Goal: Transaction & Acquisition: Purchase product/service

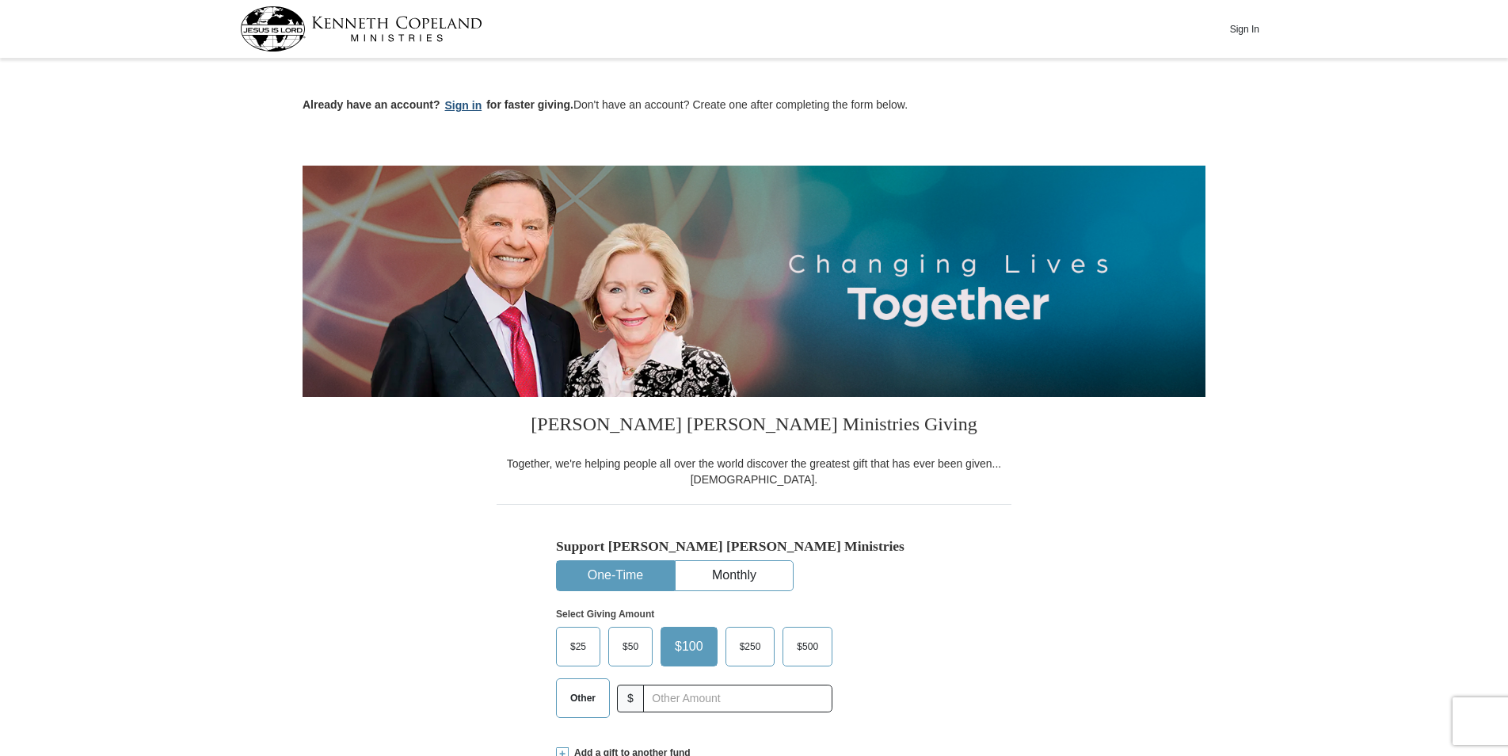
click at [477, 97] on button "Sign in" at bounding box center [463, 106] width 47 height 18
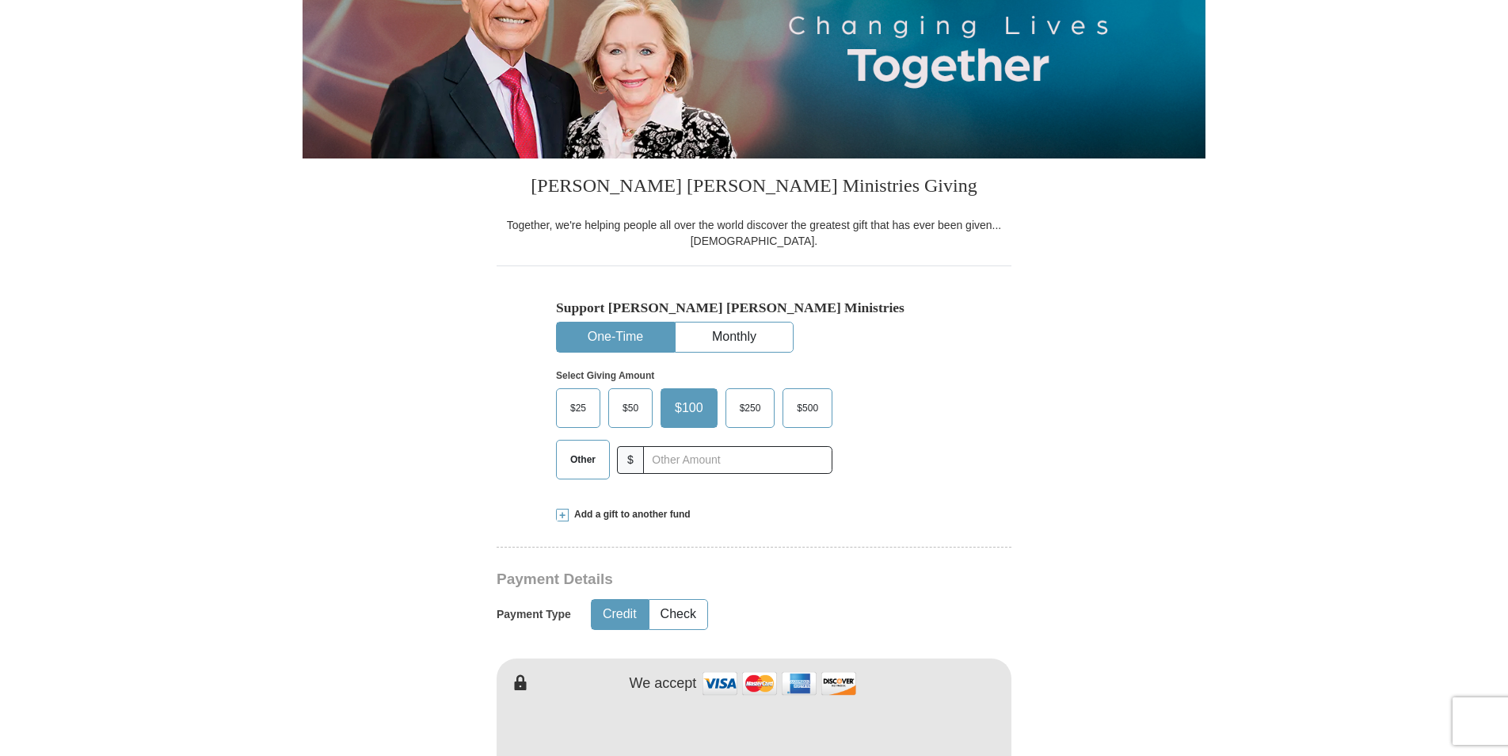
scroll to position [267, 0]
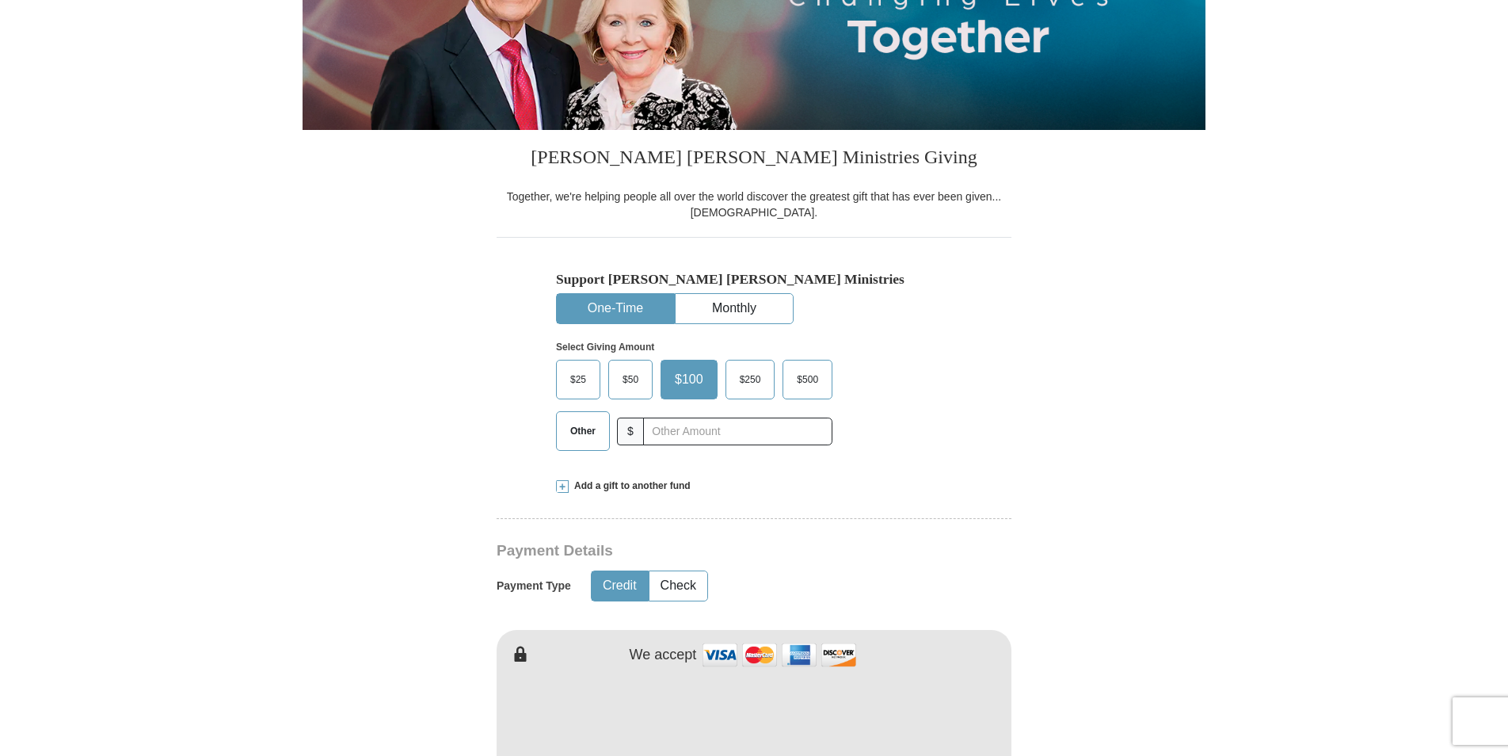
click at [579, 382] on span "$25" at bounding box center [578, 379] width 32 height 24
click at [0, 0] on input "$25" at bounding box center [0, 0] width 0 height 0
click at [622, 580] on button "Credit" at bounding box center [620, 585] width 56 height 29
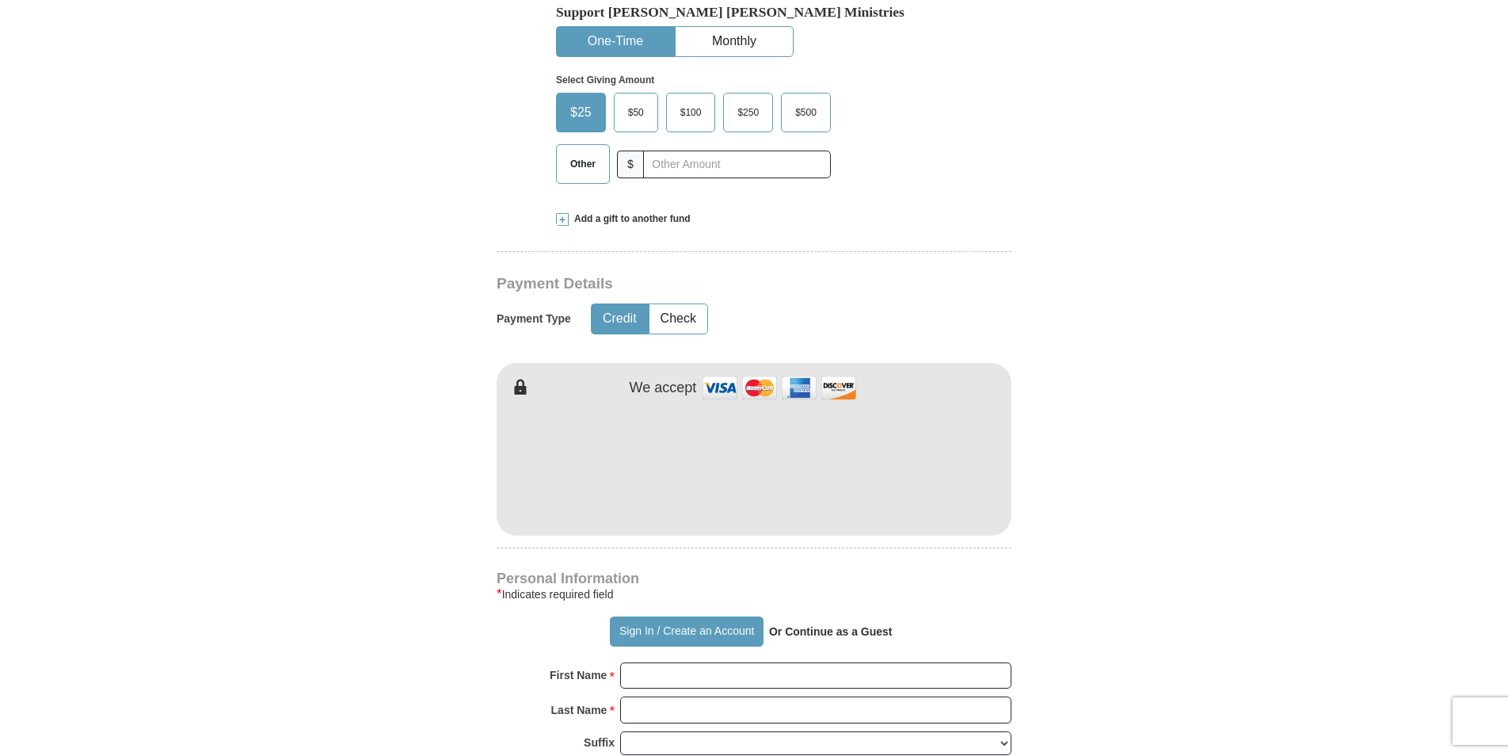
scroll to position [565, 0]
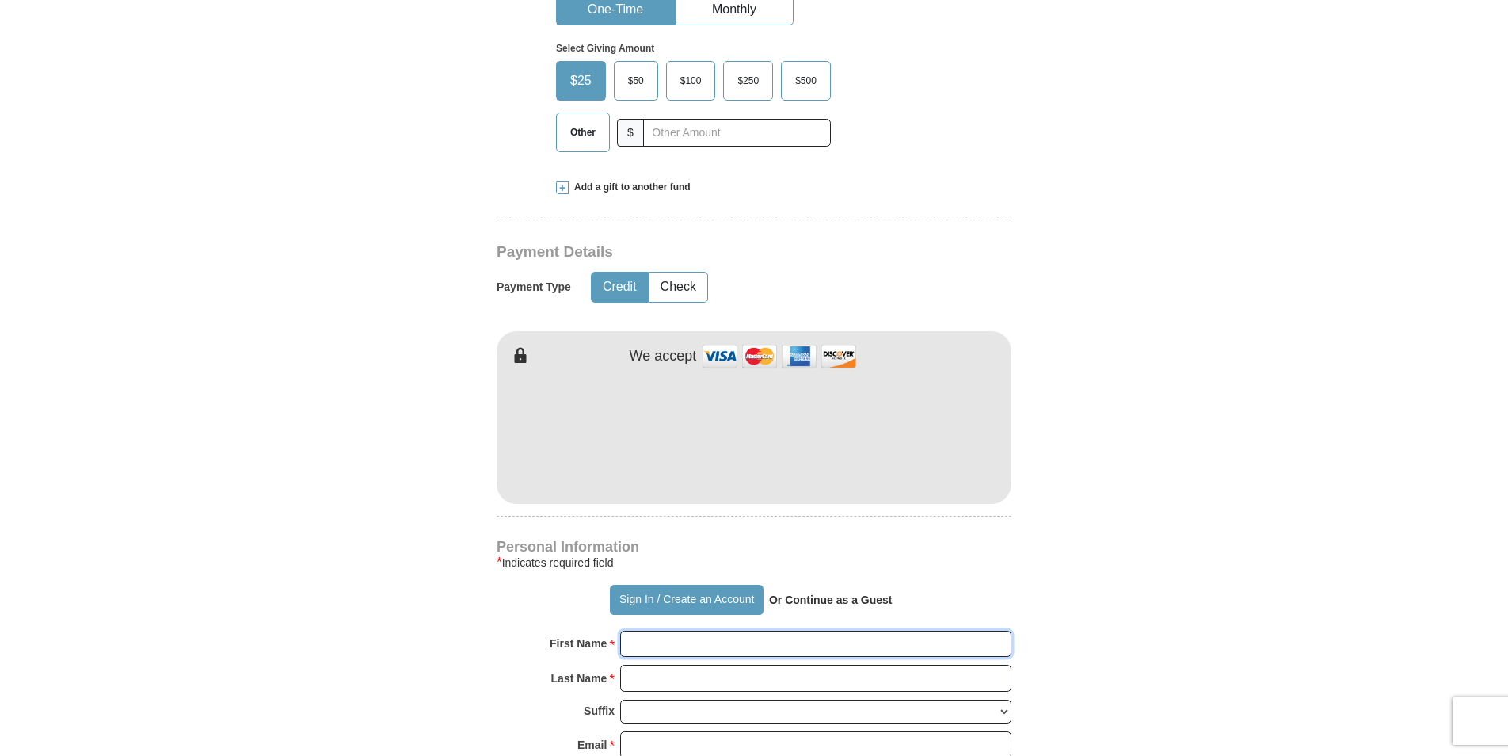
click at [653, 635] on input "First Name *" at bounding box center [815, 643] width 391 height 27
type input "david c rukke"
click at [683, 684] on input "Last Name *" at bounding box center [815, 677] width 391 height 27
type input "rukke"
click at [671, 702] on select "Jr Sr I II III IV V VI" at bounding box center [815, 711] width 391 height 25
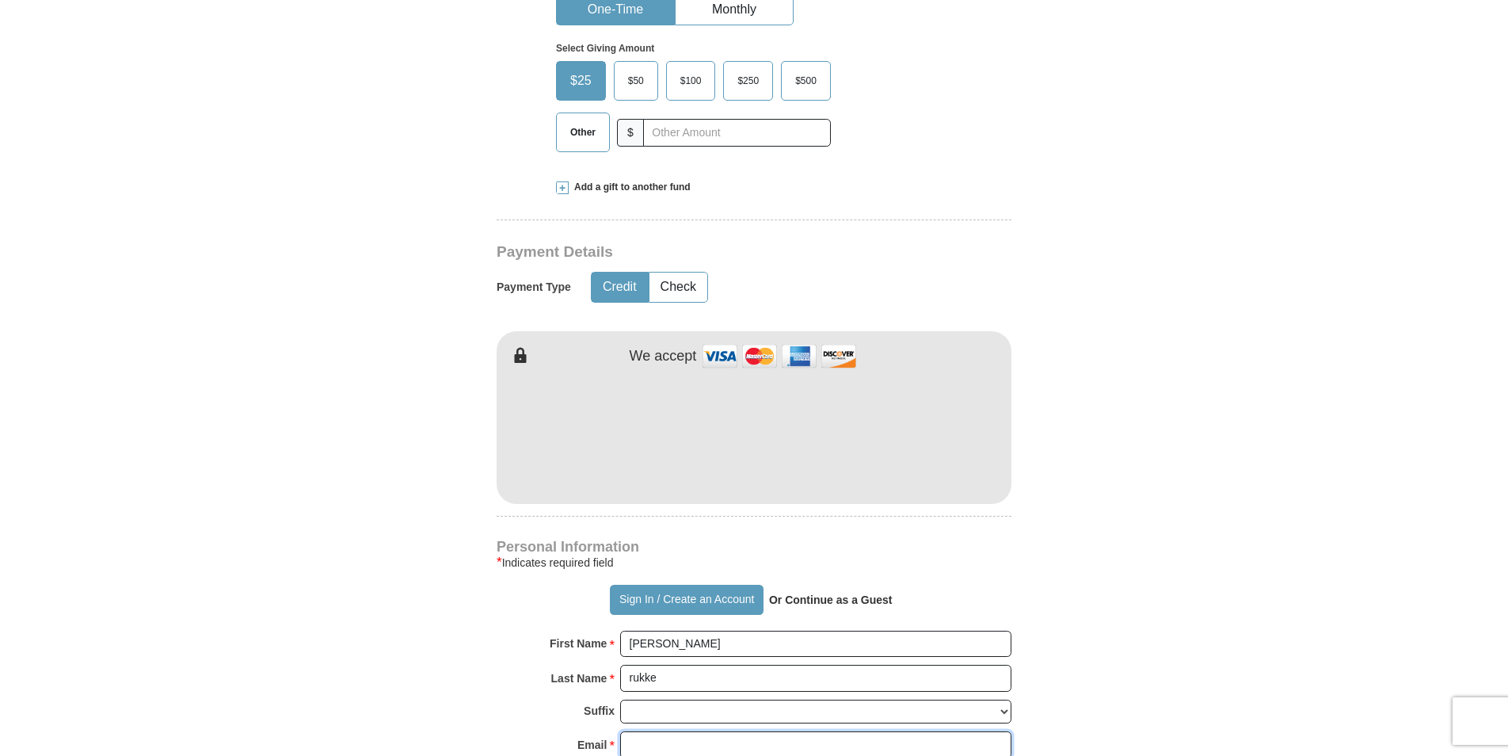
click at [670, 735] on input "Email *" at bounding box center [815, 744] width 391 height 27
drag, startPoint x: 1506, startPoint y: 289, endPoint x: 1506, endPoint y: 336, distance: 46.7
drag, startPoint x: 1506, startPoint y: 336, endPoint x: 1452, endPoint y: 353, distance: 56.6
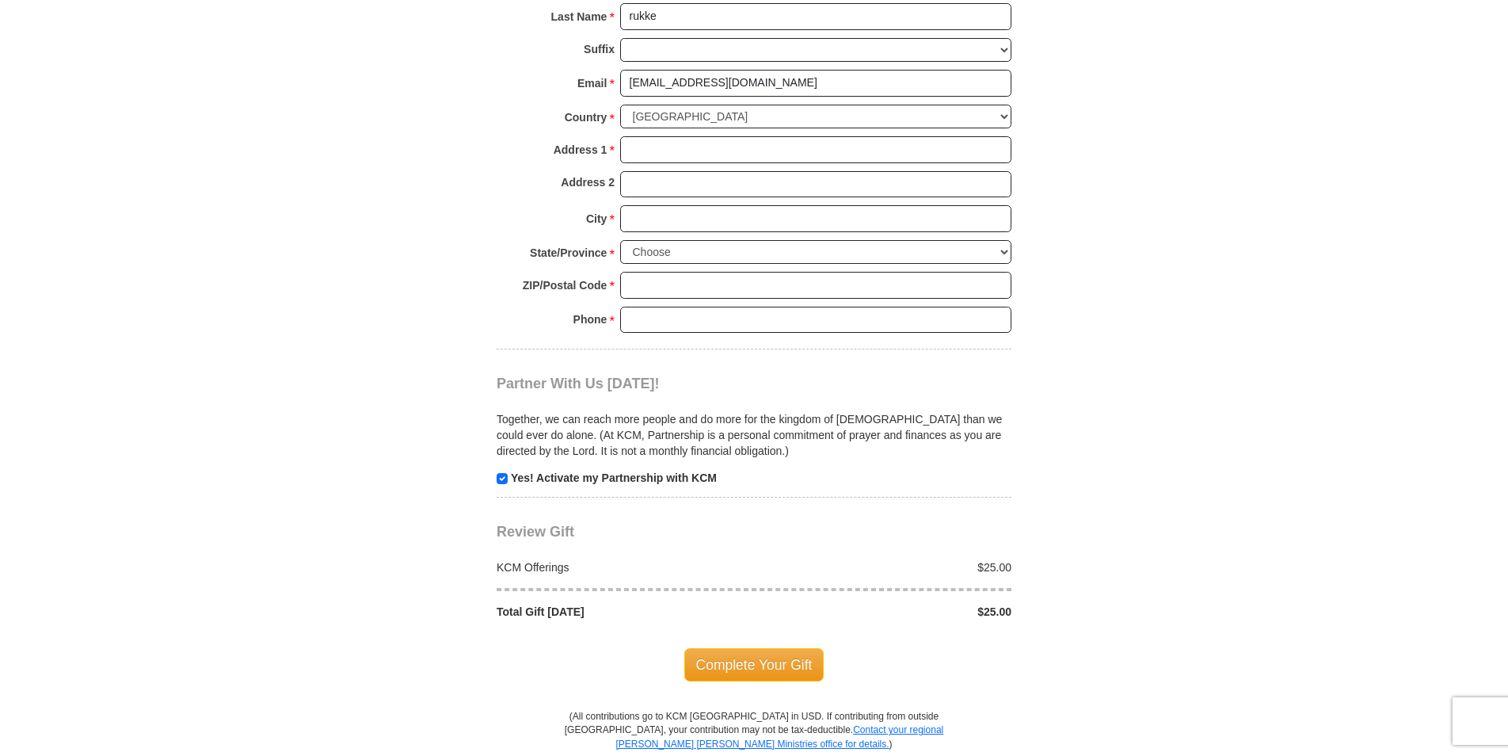
scroll to position [1888, 0]
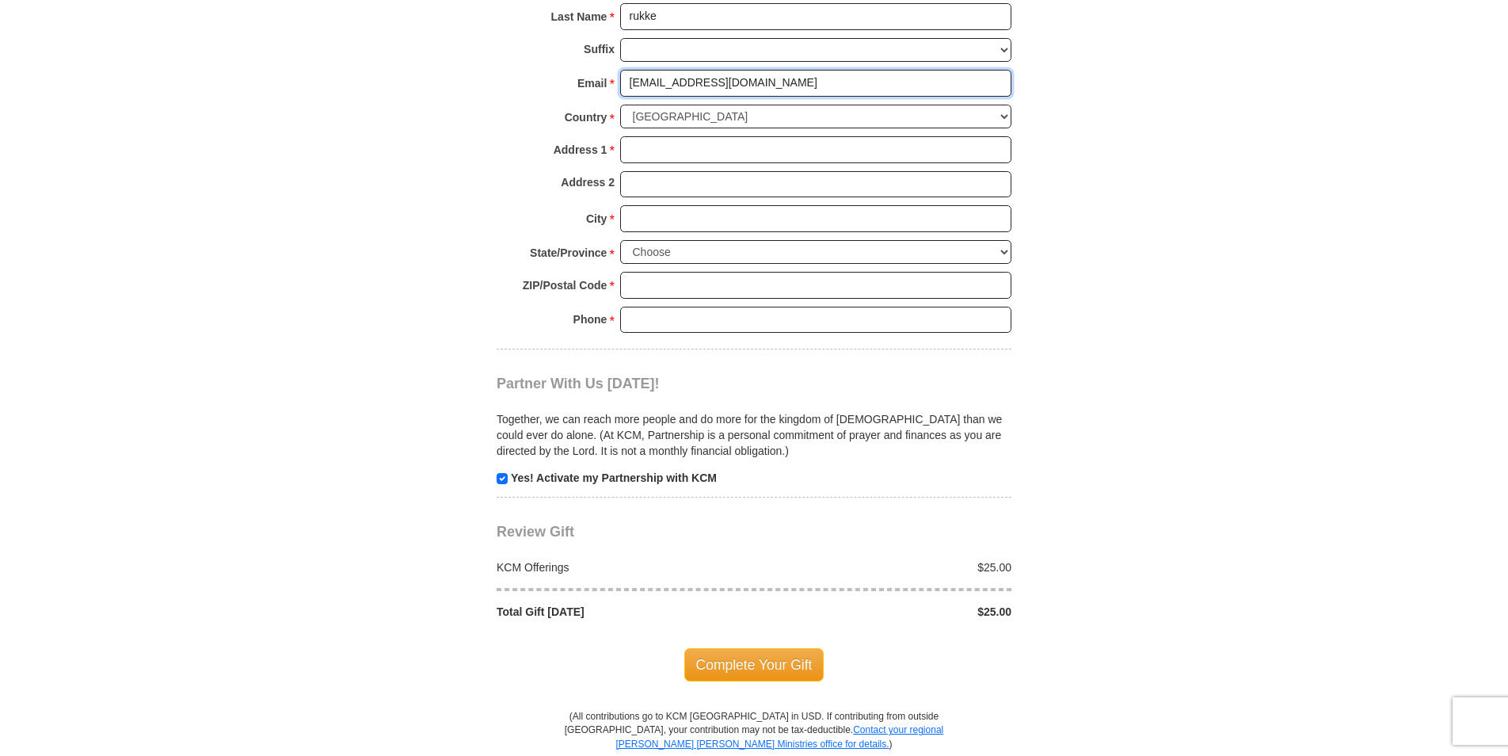
click at [788, 81] on input "jessecamullen@gmail.com" at bounding box center [815, 83] width 391 height 27
click at [753, 84] on input "jessecamullen@gmail.codavidrukke0@gmil.com" at bounding box center [815, 83] width 391 height 27
click at [717, 84] on input "davidrukke0@gmil.com" at bounding box center [815, 83] width 391 height 27
type input "davidrukke0@gmail.com"
click at [664, 146] on input "Address 1 *" at bounding box center [815, 149] width 391 height 27
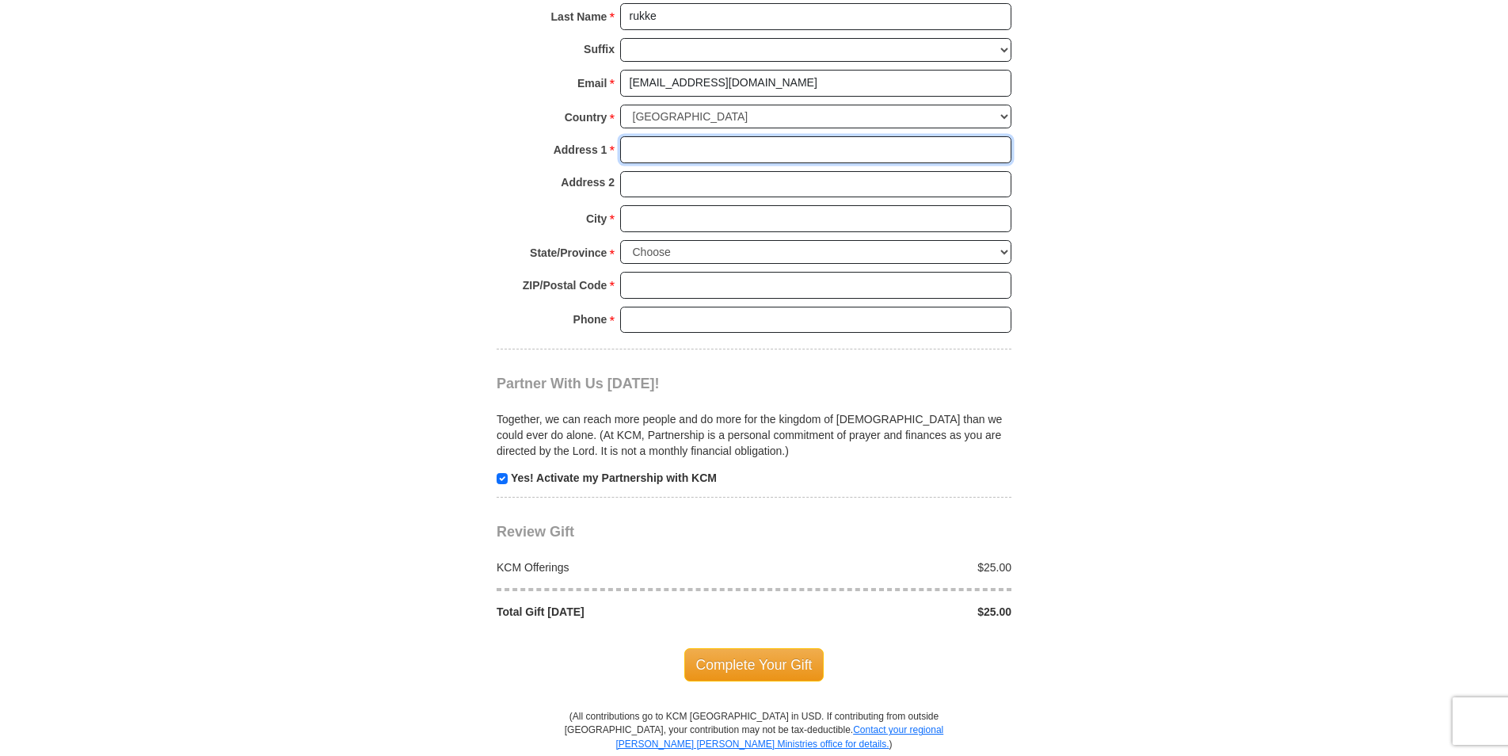
type input "[STREET_ADDRESS]"
type input "grants pass"
type input "97532"
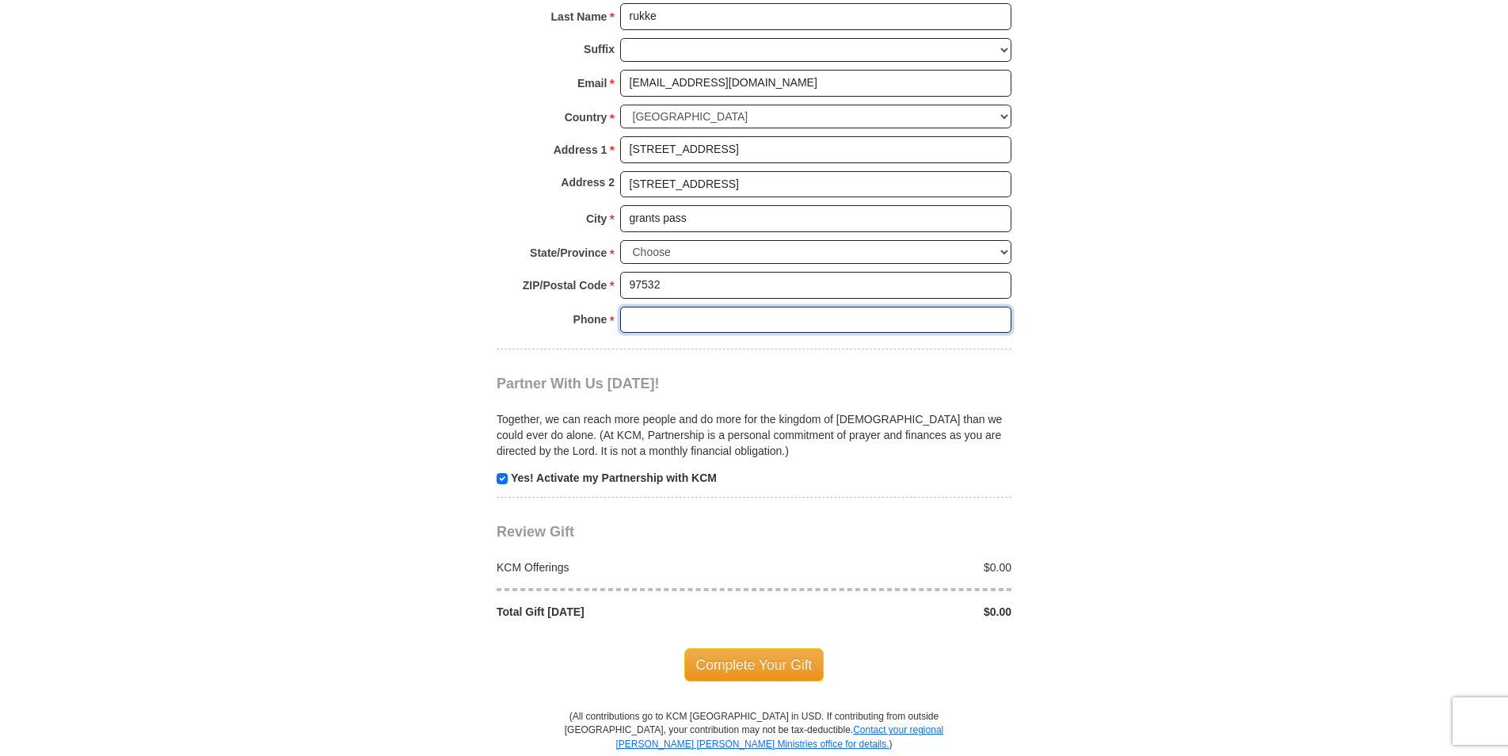
click at [672, 325] on input "Phone * *" at bounding box center [815, 319] width 391 height 27
click at [729, 657] on span "Complete Your Gift" at bounding box center [754, 664] width 140 height 33
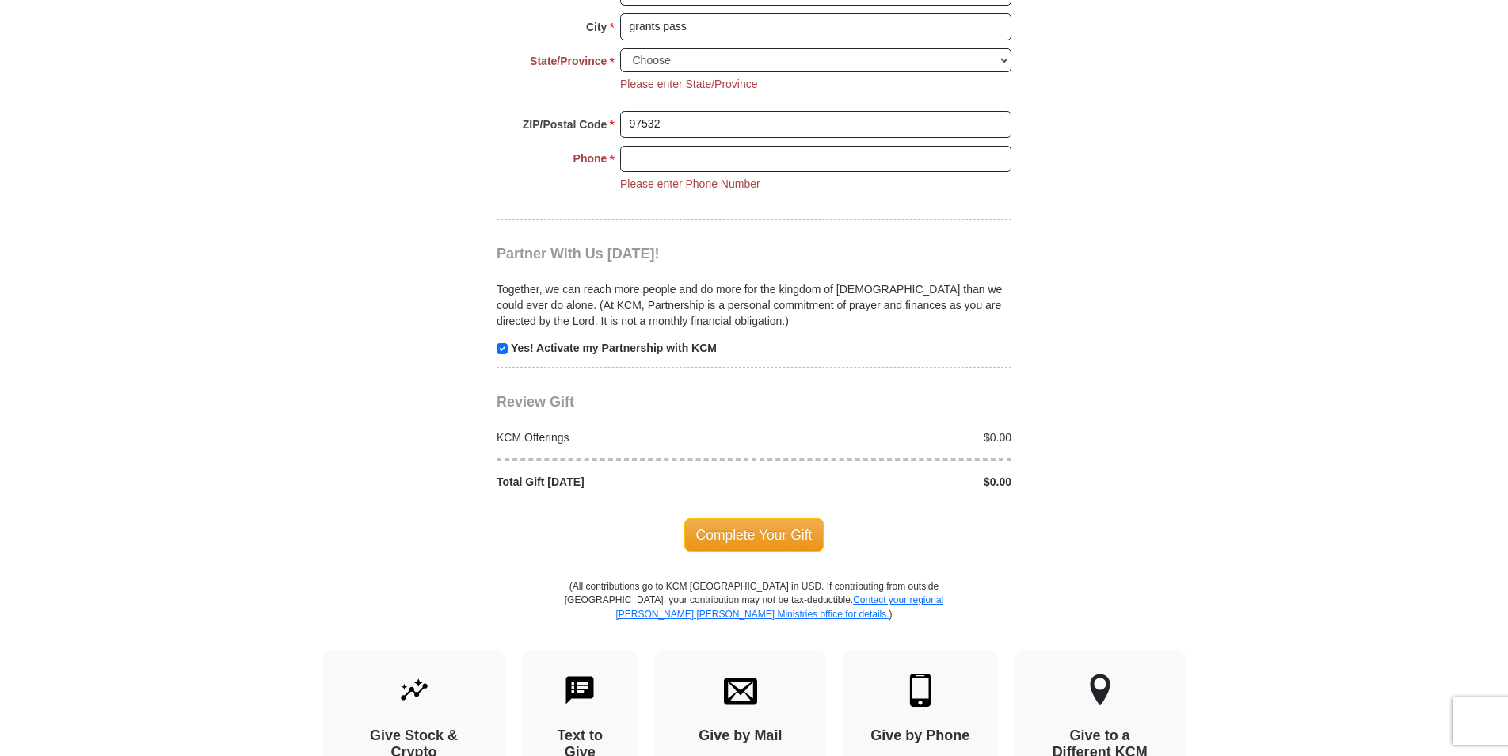
scroll to position [1452, 0]
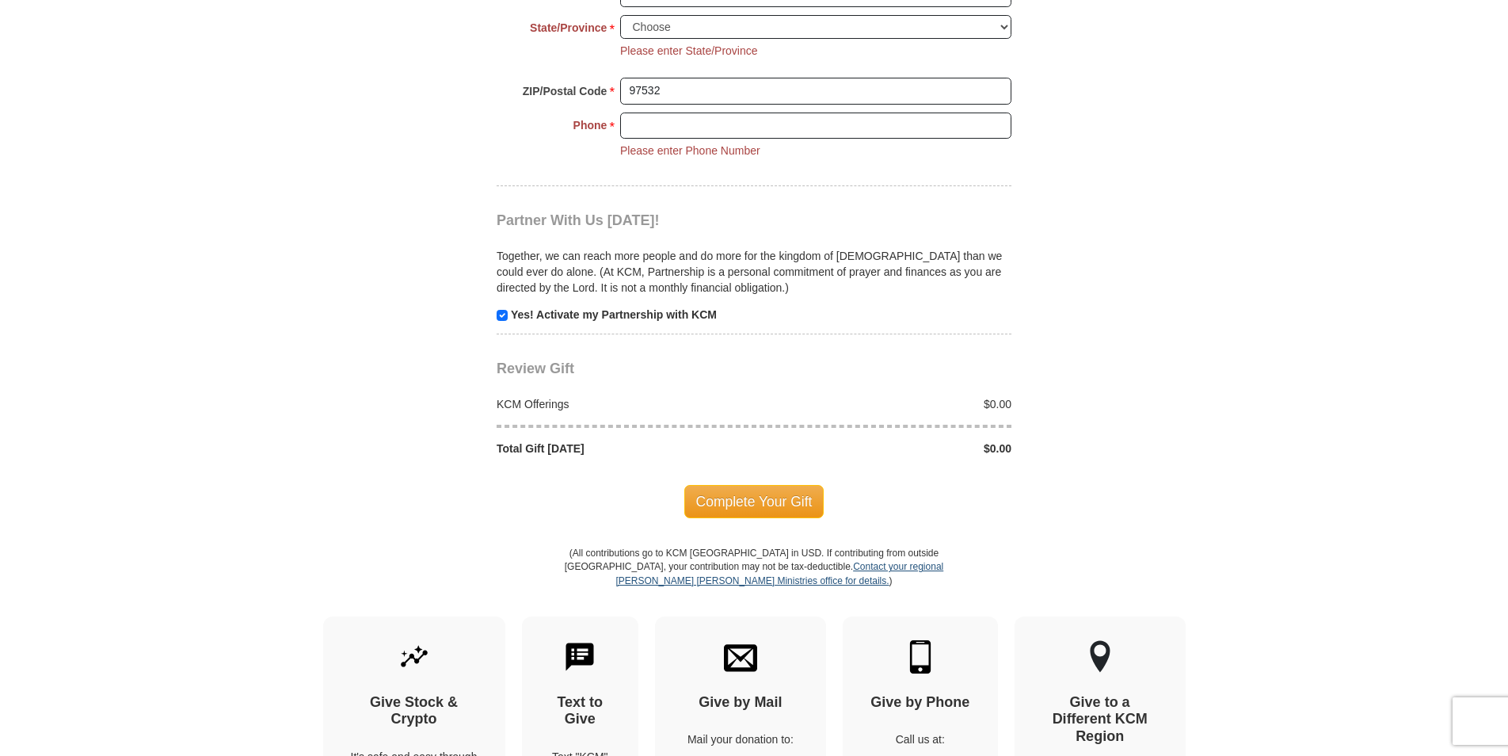
click at [780, 566] on link "Contact your regional [PERSON_NAME] [PERSON_NAME] Ministries office for details." at bounding box center [779, 573] width 328 height 25
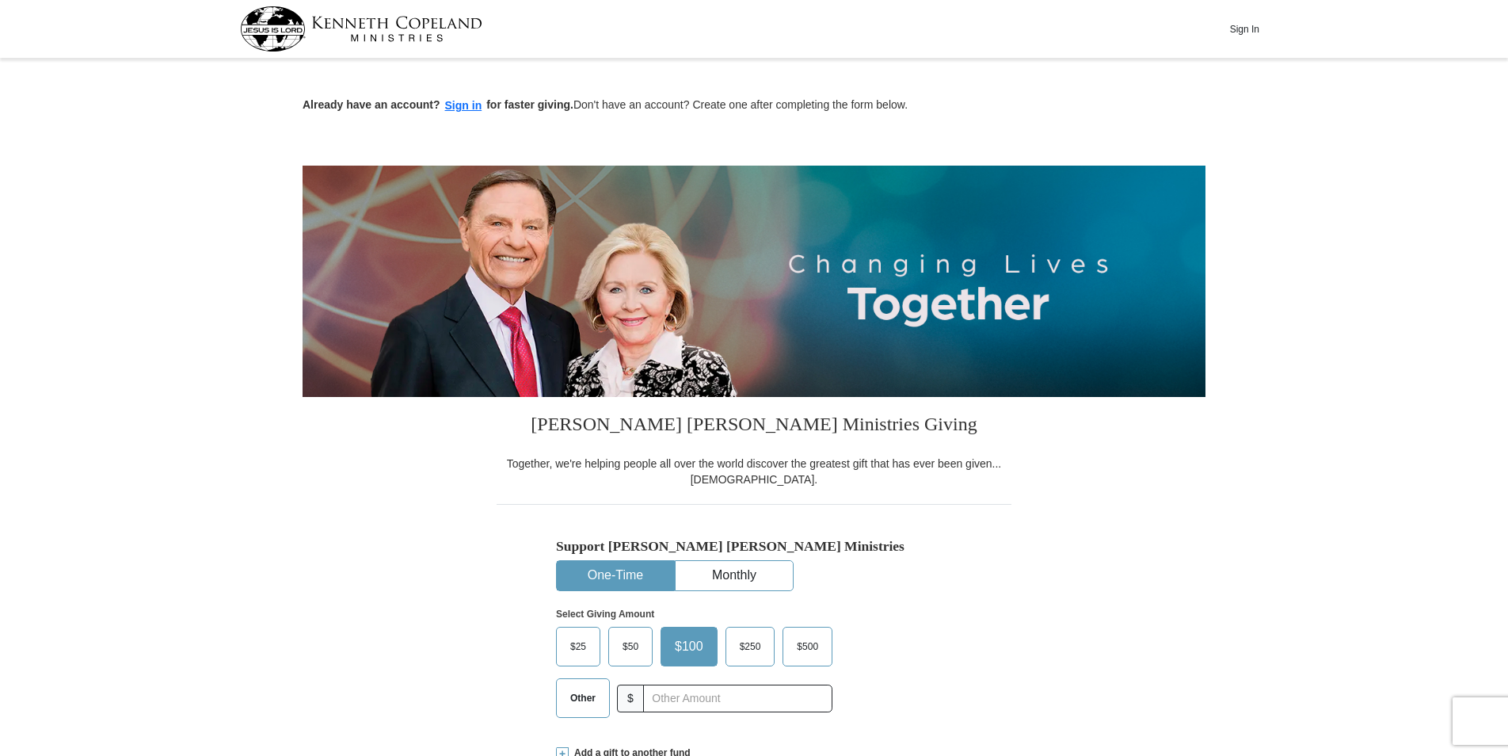
click at [630, 577] on button "One-Time" at bounding box center [615, 575] width 117 height 29
click at [578, 645] on span "$25" at bounding box center [578, 646] width 32 height 24
click at [0, 0] on input "$25" at bounding box center [0, 0] width 0 height 0
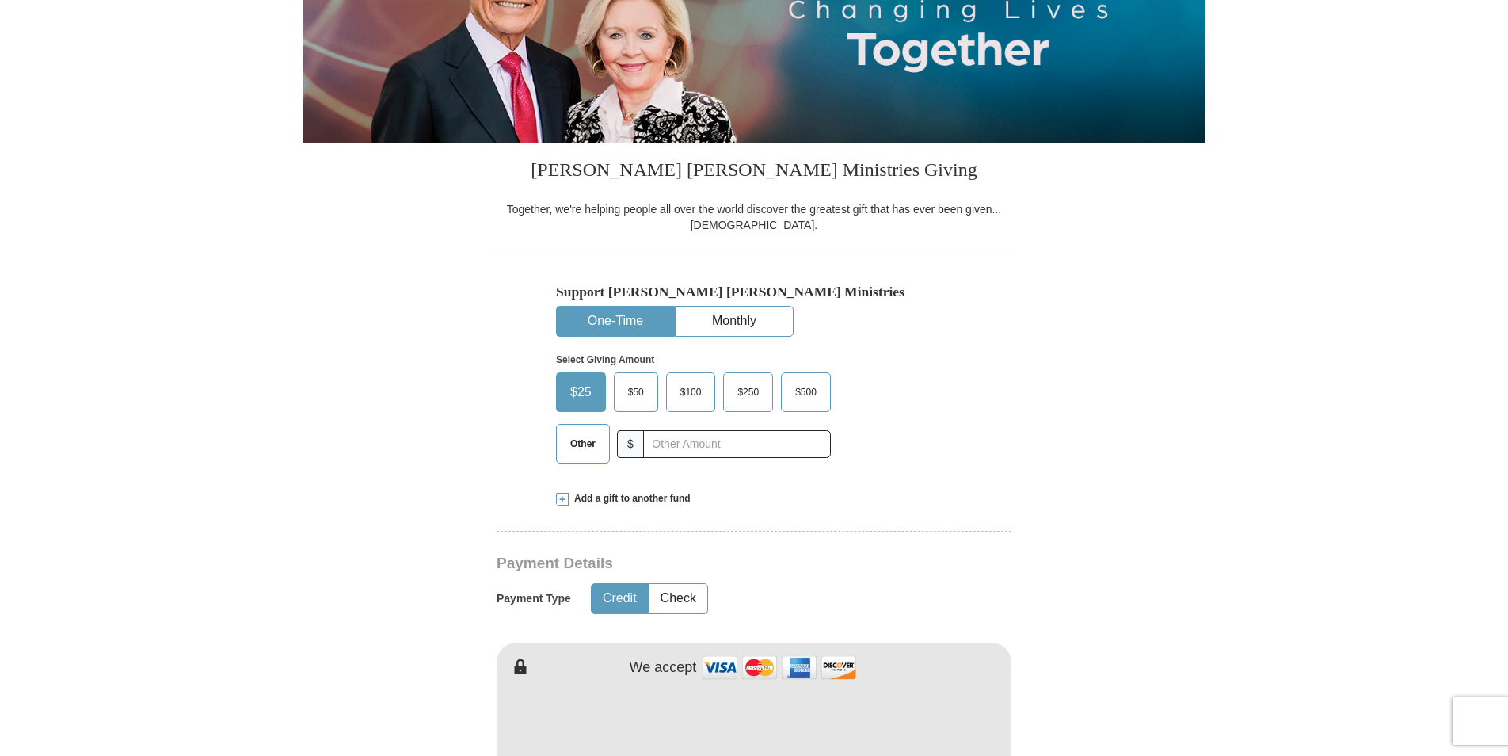
scroll to position [264, 0]
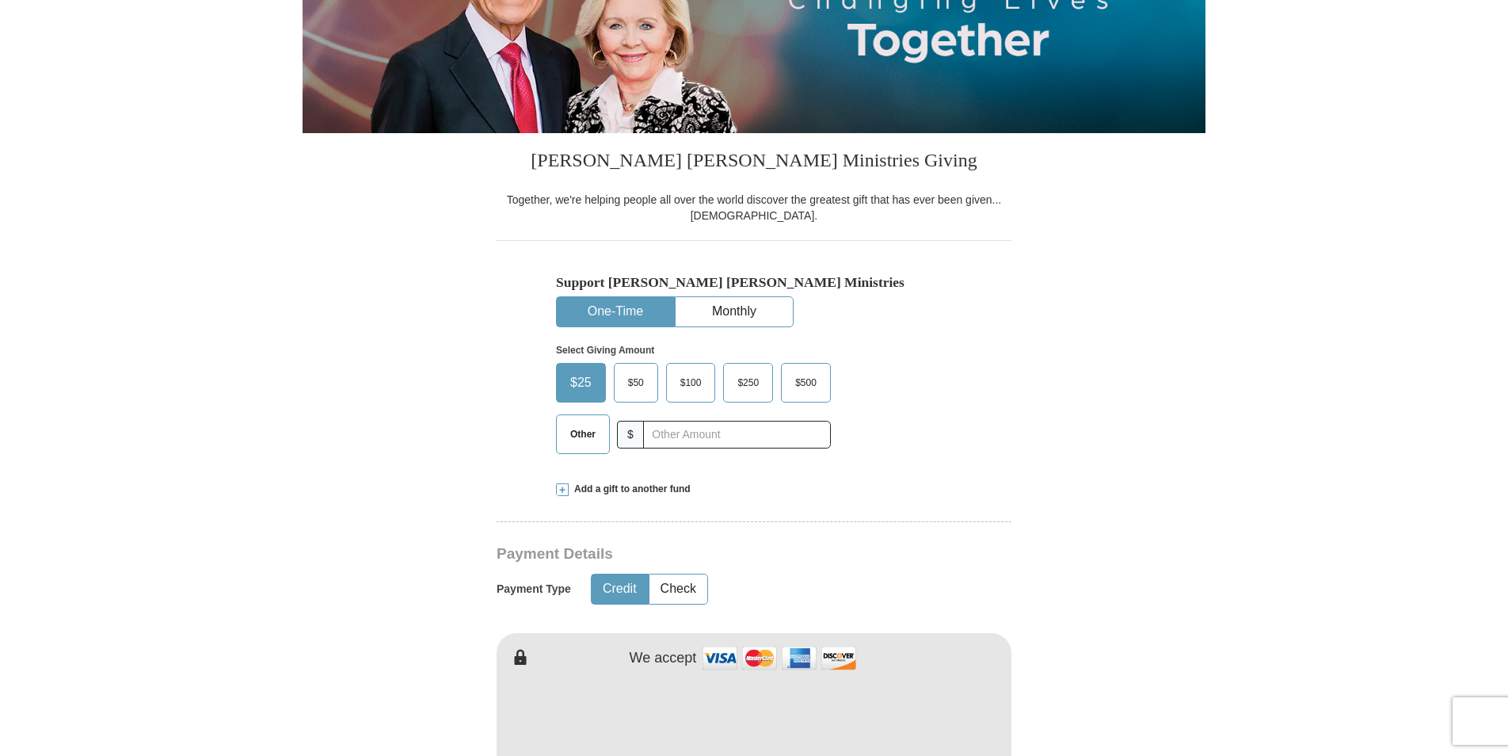
click at [594, 587] on button "Credit" at bounding box center [620, 588] width 56 height 29
click at [715, 645] on img at bounding box center [779, 658] width 158 height 34
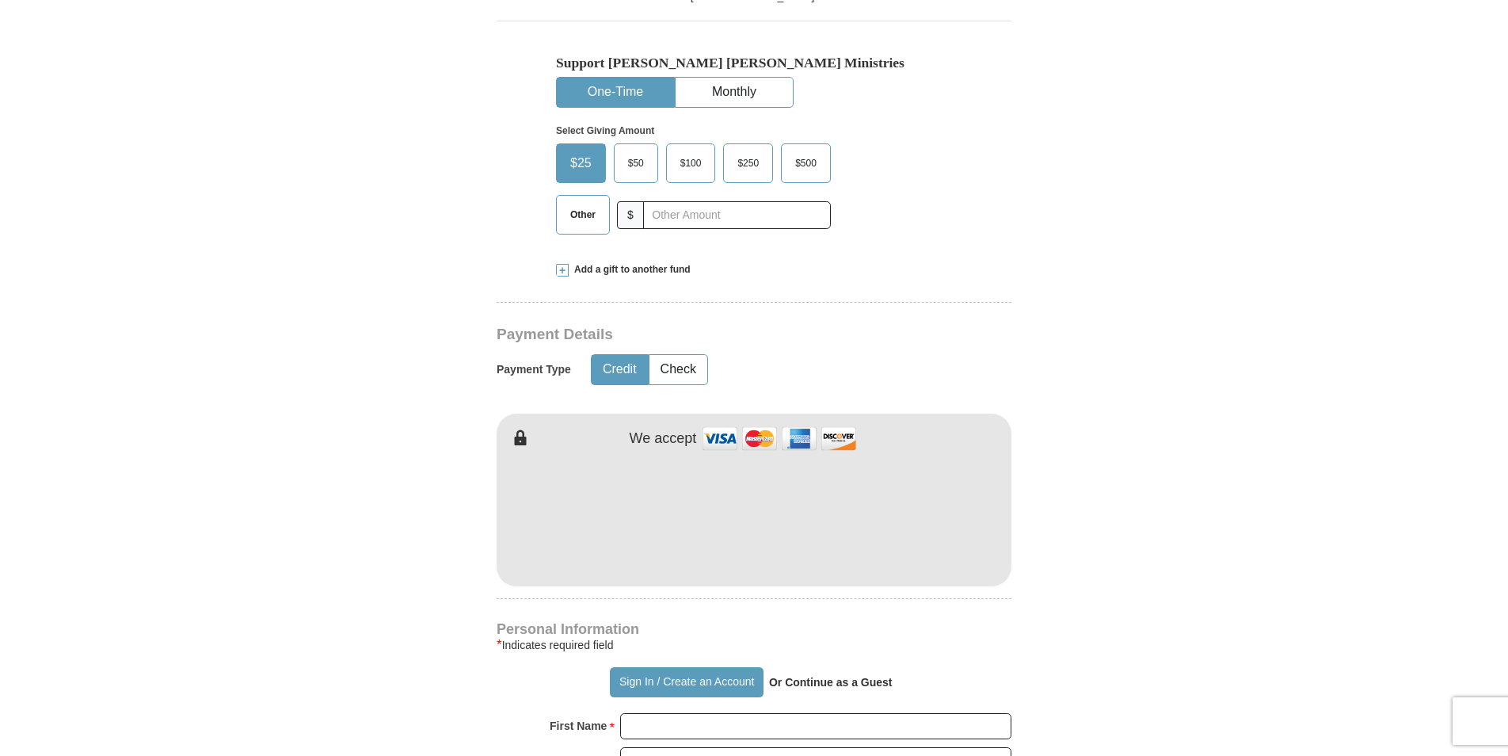
scroll to position [486, 0]
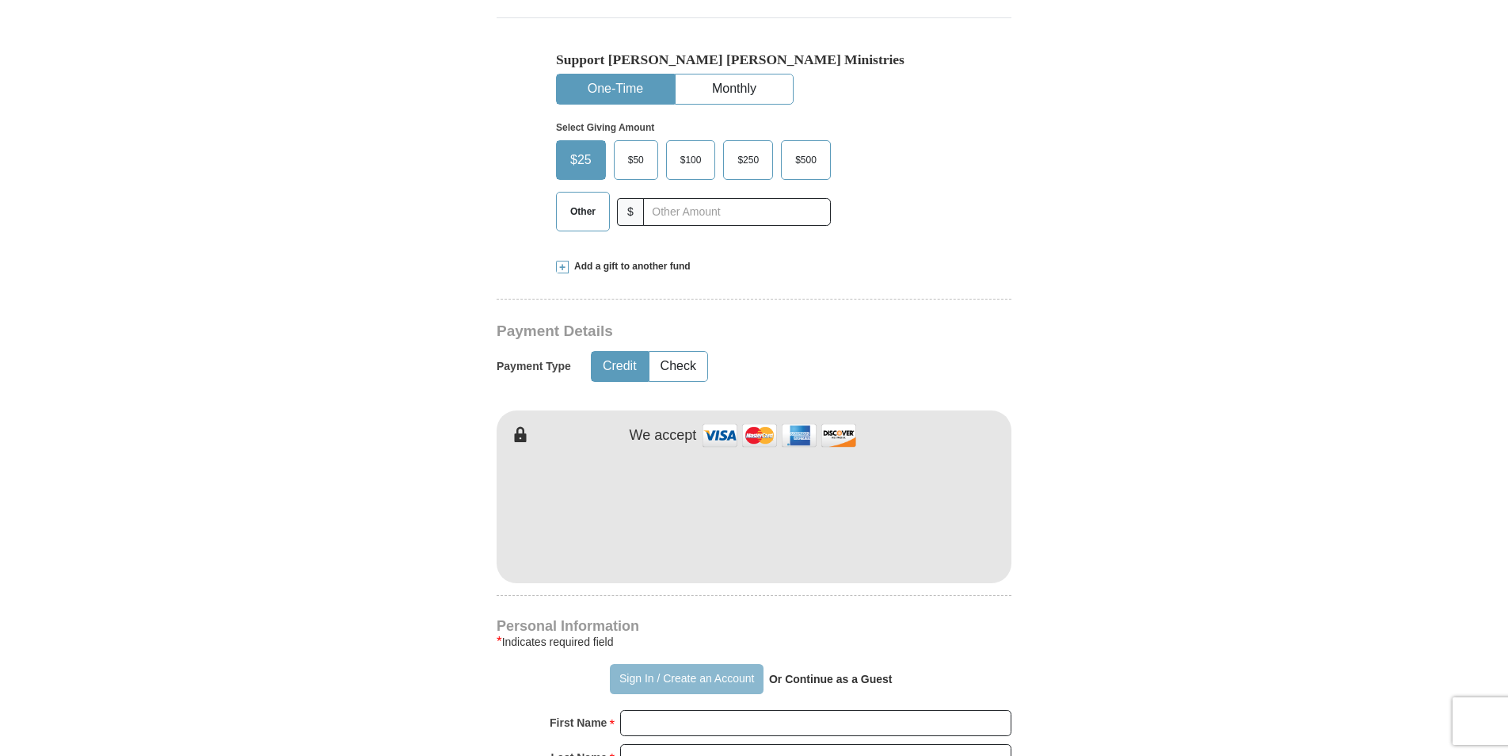
click at [721, 674] on button "Sign In / Create an Account" at bounding box center [686, 679] width 153 height 30
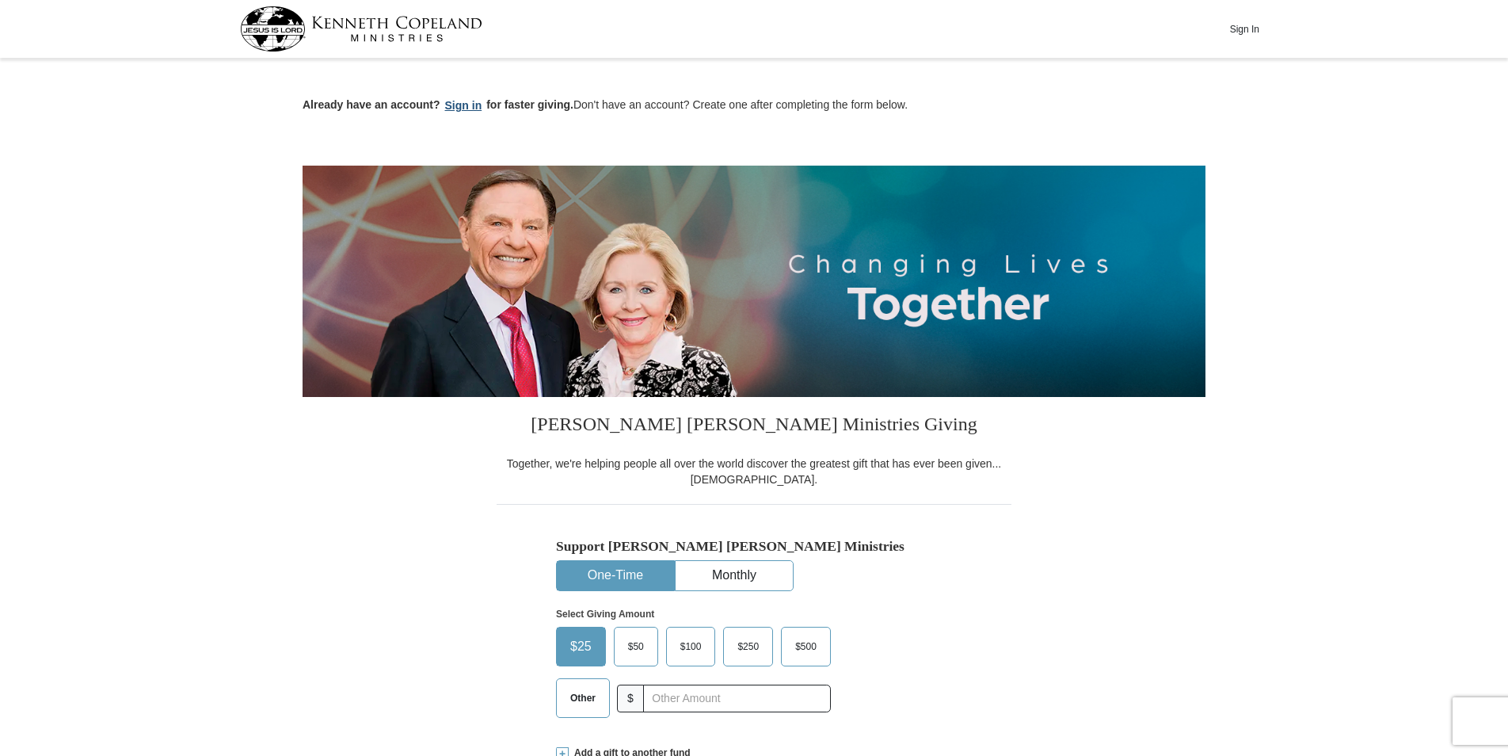
click at [456, 105] on button "Sign in" at bounding box center [463, 106] width 47 height 18
click at [587, 642] on span "$25" at bounding box center [580, 646] width 37 height 24
click at [0, 0] on input "$25" at bounding box center [0, 0] width 0 height 0
click at [587, 641] on span "$25" at bounding box center [580, 646] width 37 height 24
click at [0, 0] on input "$25" at bounding box center [0, 0] width 0 height 0
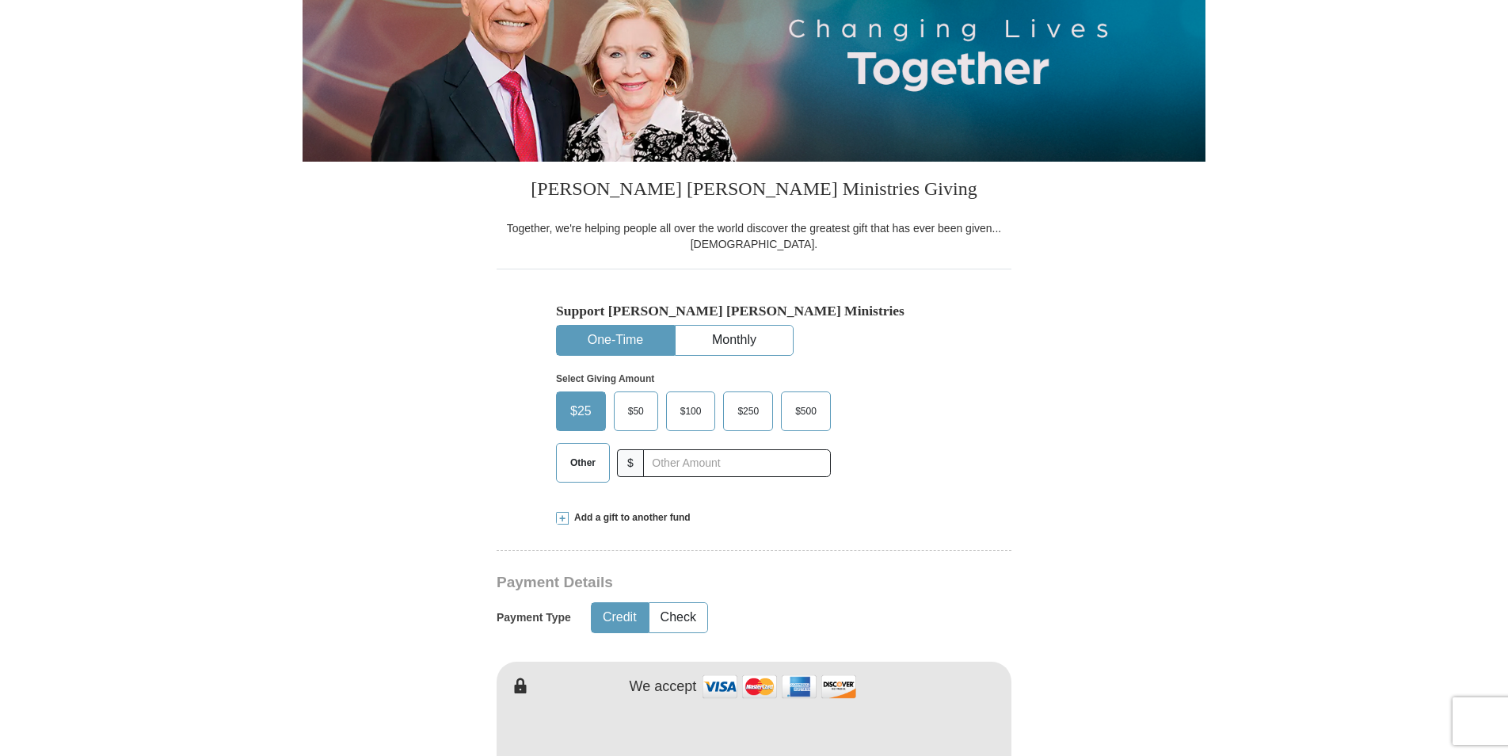
scroll to position [238, 0]
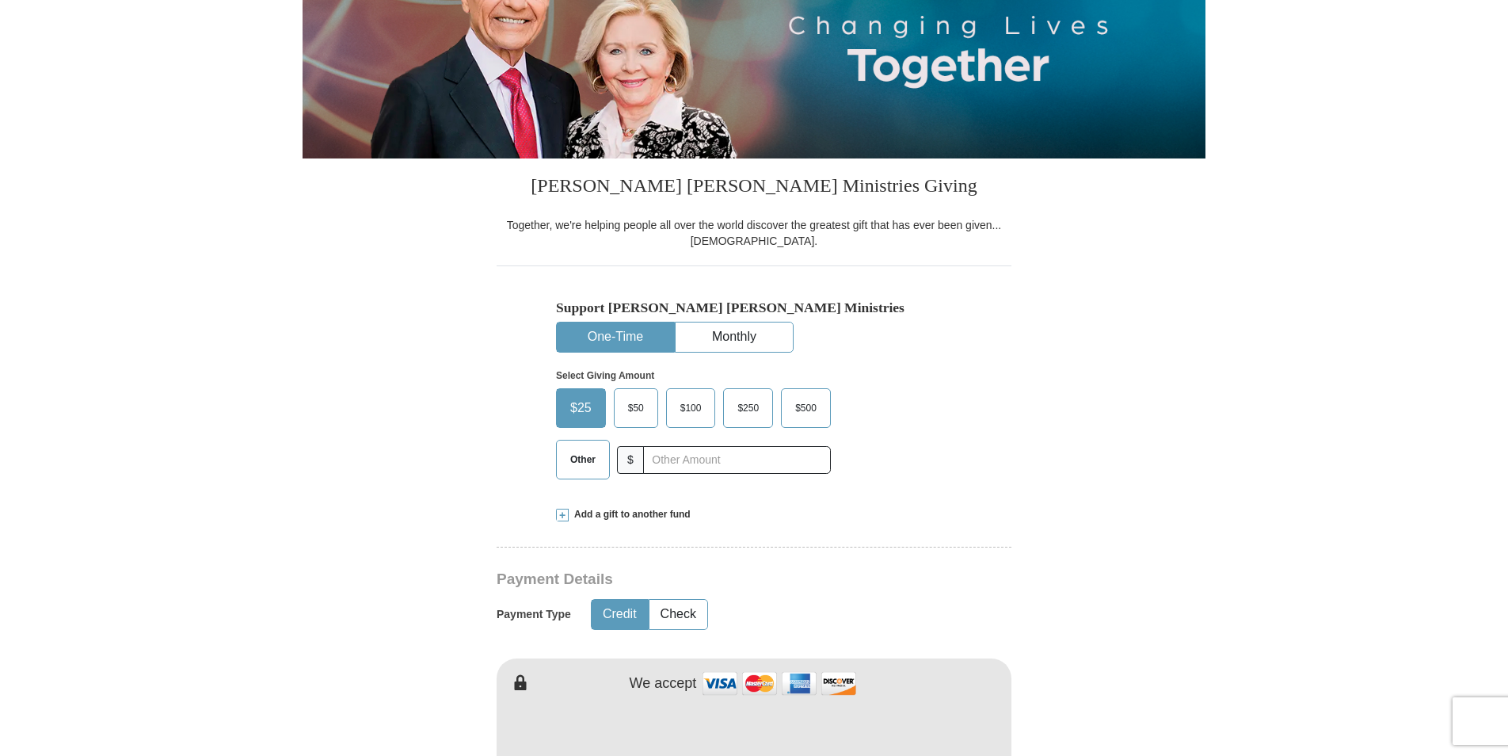
click at [633, 603] on button "Credit" at bounding box center [620, 614] width 56 height 29
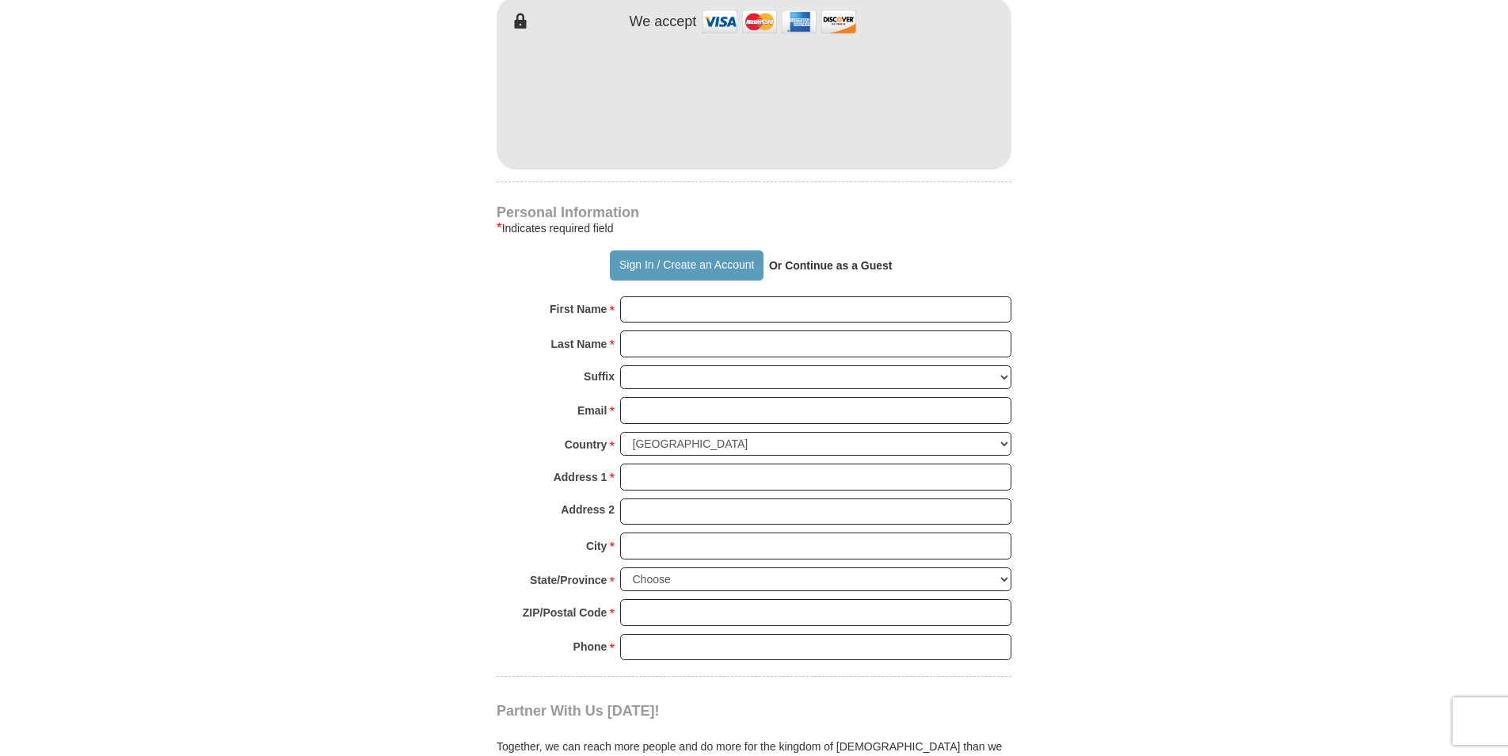
click at [1022, 249] on form "Already have an account? Sign in for faster giving. Don't have an account? Crea…" at bounding box center [754, 135] width 903 height 1943
click at [874, 260] on strong "Or Continue as a Guest" at bounding box center [831, 265] width 124 height 13
click at [819, 267] on strong "Or Continue as a Guest" at bounding box center [831, 265] width 124 height 13
drag, startPoint x: 819, startPoint y: 267, endPoint x: 867, endPoint y: 264, distance: 48.4
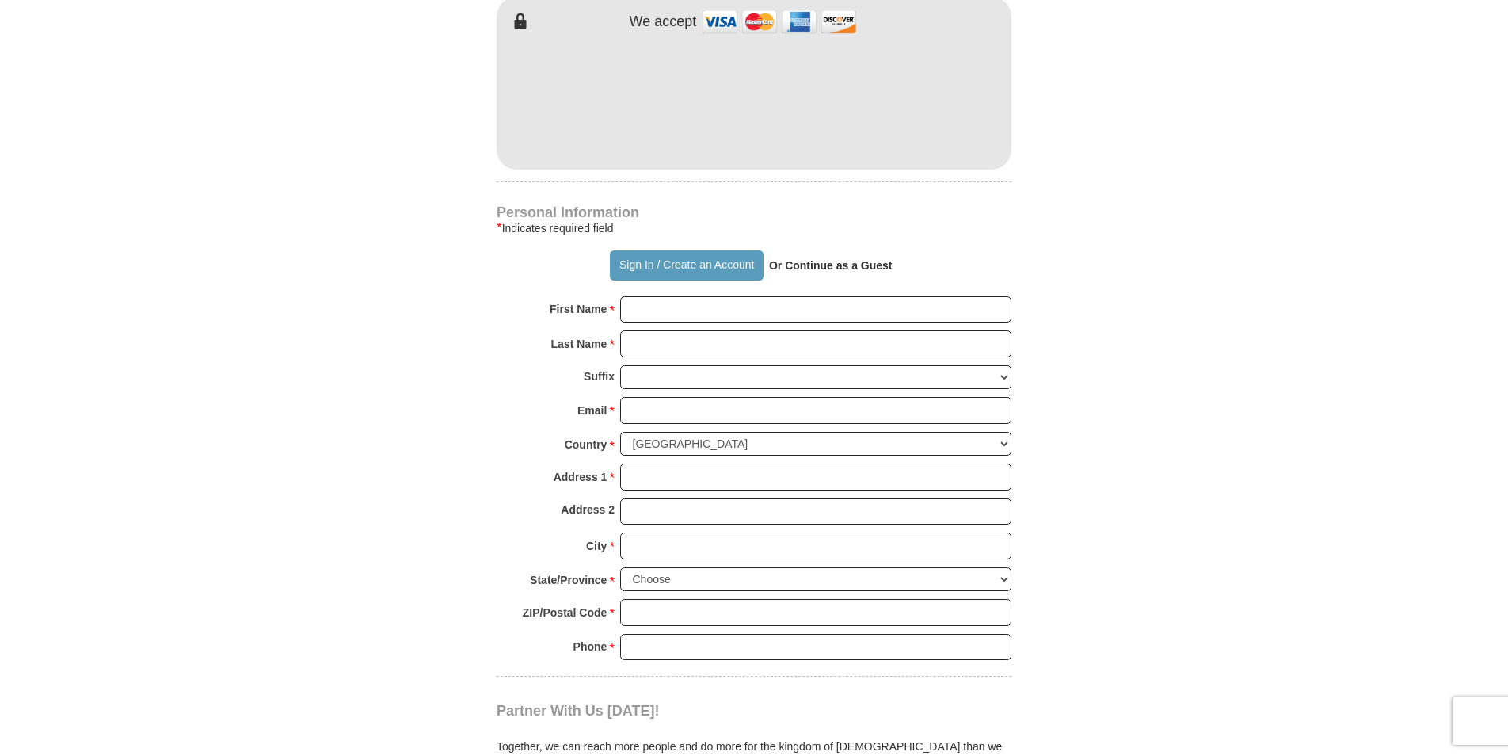
click at [867, 264] on strong "Or Continue as a Guest" at bounding box center [831, 265] width 124 height 13
drag, startPoint x: 867, startPoint y: 264, endPoint x: 815, endPoint y: 259, distance: 52.5
click at [815, 259] on strong "Or Continue as a Guest" at bounding box center [831, 265] width 124 height 13
click at [631, 311] on input "First Name *" at bounding box center [815, 309] width 391 height 27
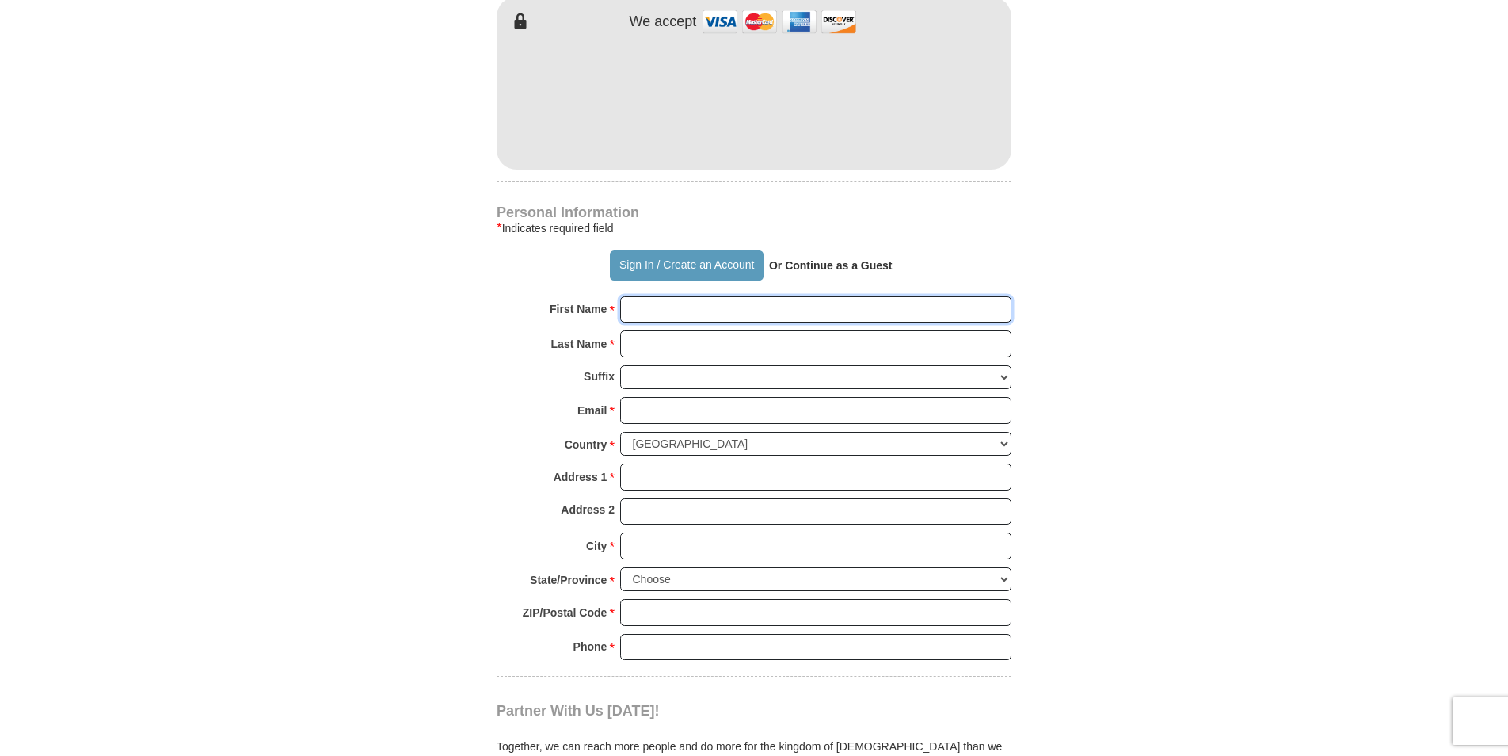
type input "[PERSON_NAME]"
type input "[STREET_ADDRESS]"
type input "grants pass"
select select "OR"
type input "97532"
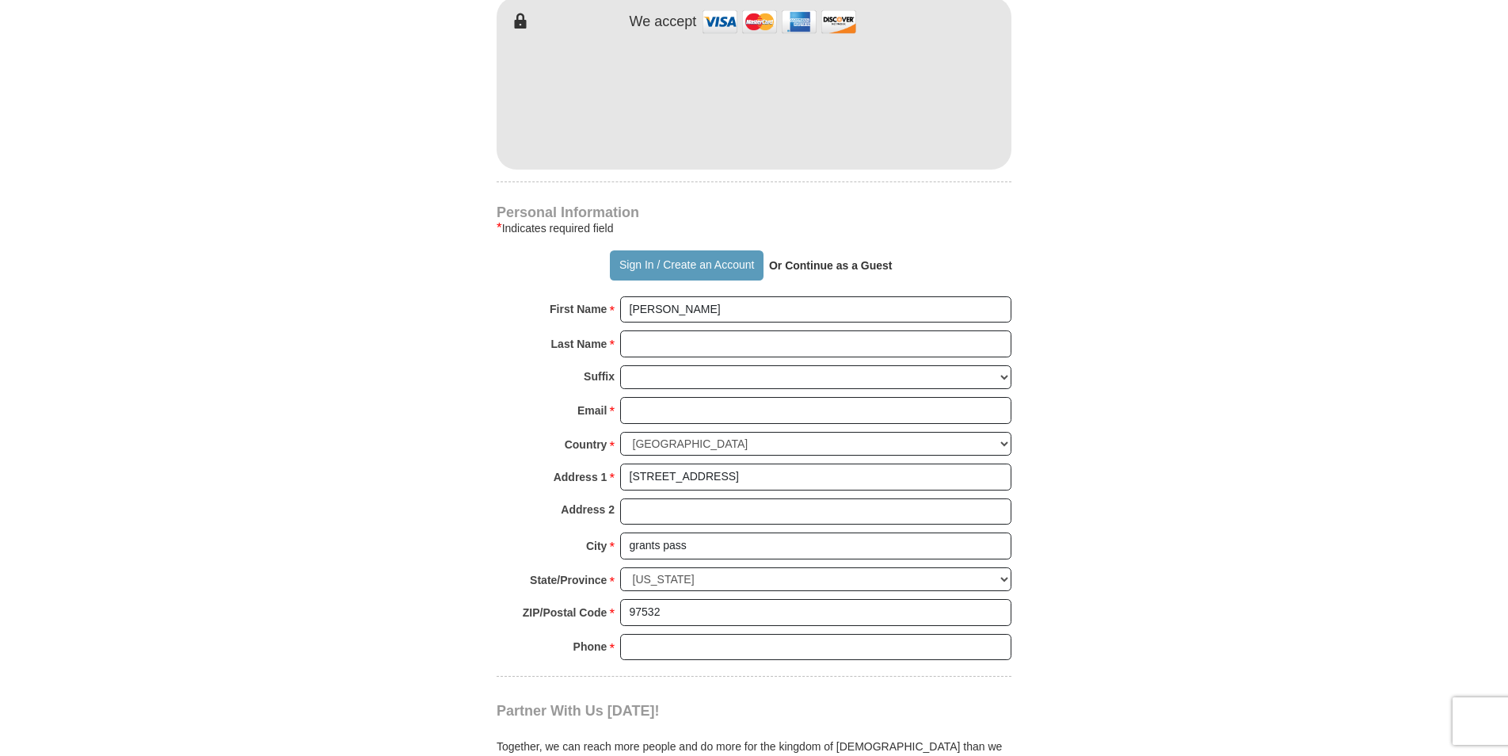
click at [817, 260] on strong "Or Continue as a Guest" at bounding box center [831, 265] width 124 height 13
click at [839, 262] on strong "Or Continue as a Guest" at bounding box center [831, 265] width 124 height 13
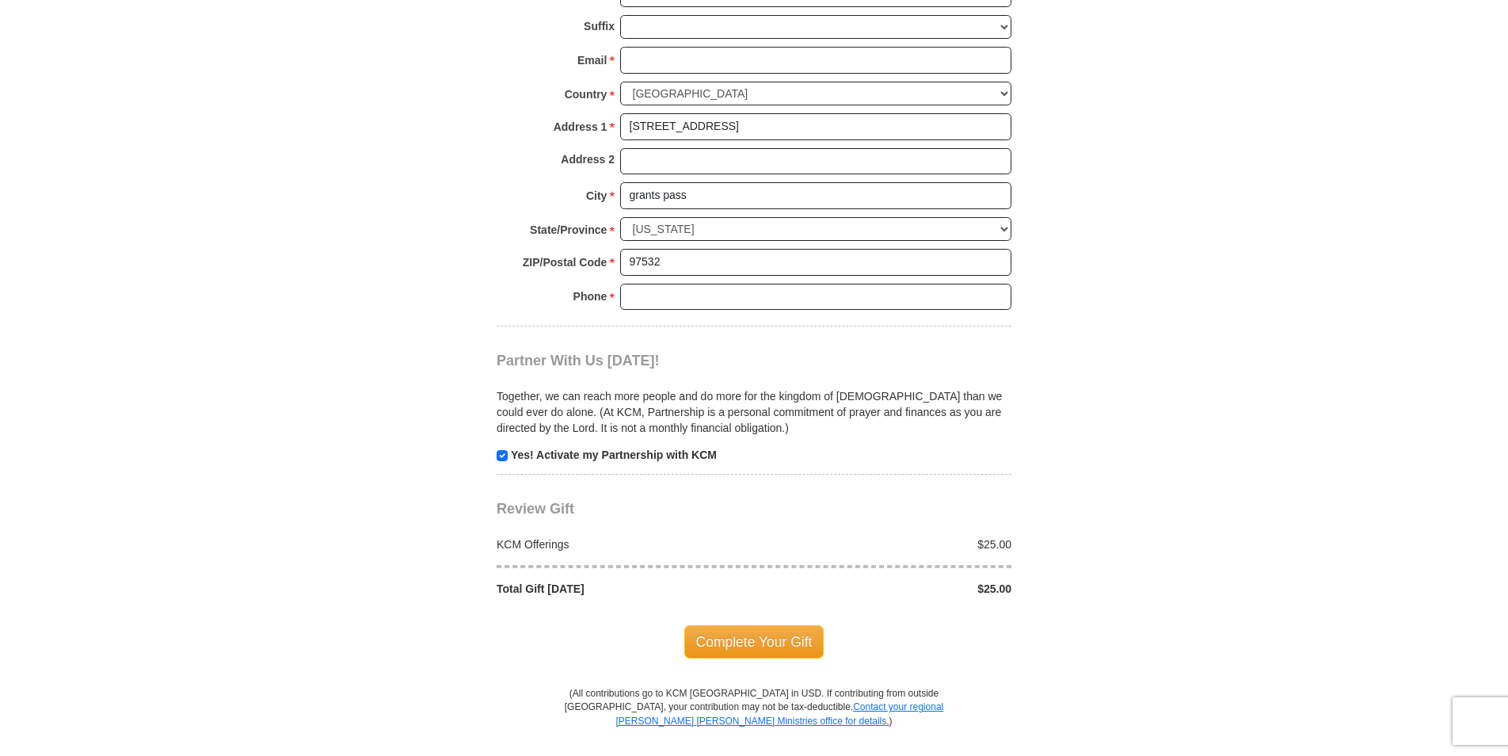
scroll to position [1259, 0]
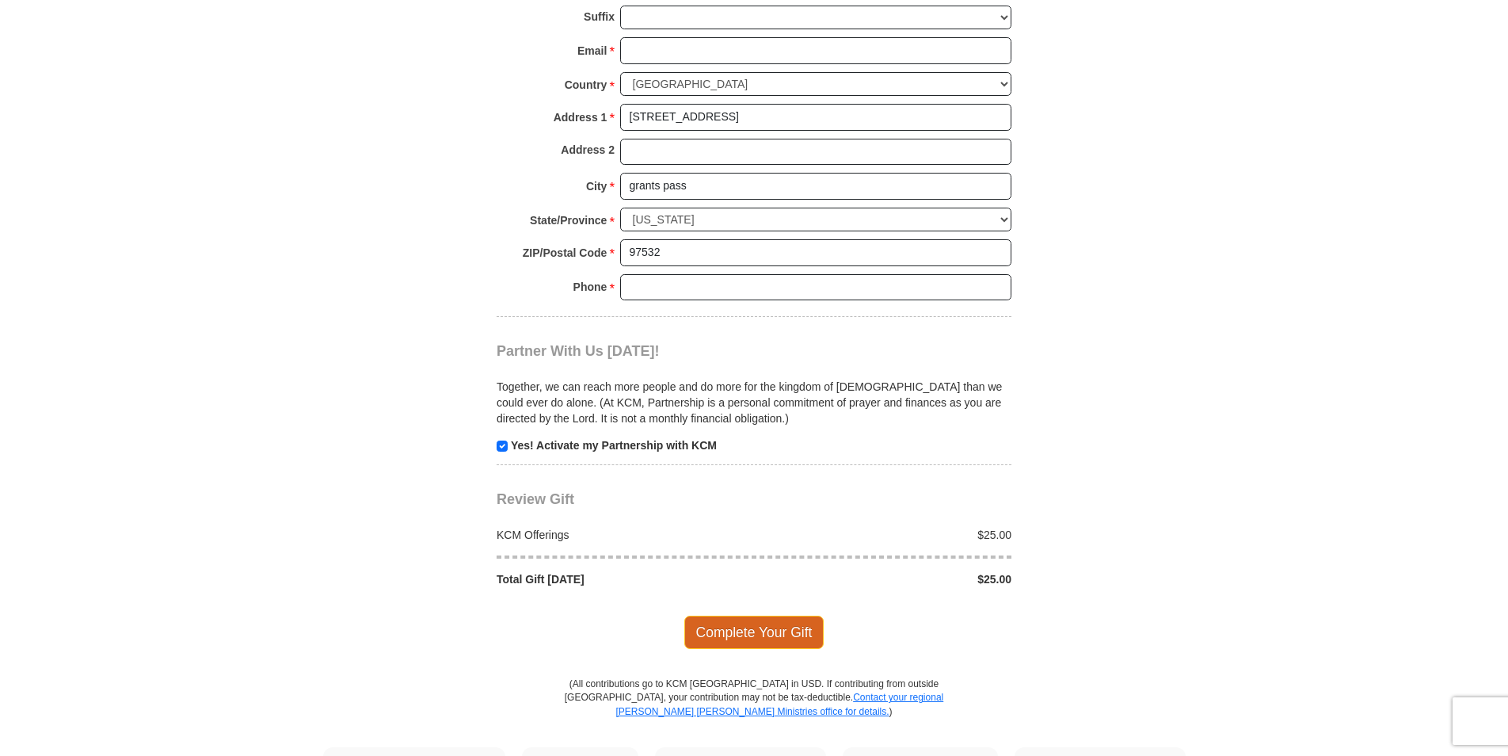
click at [799, 626] on span "Complete Your Gift" at bounding box center [754, 631] width 140 height 33
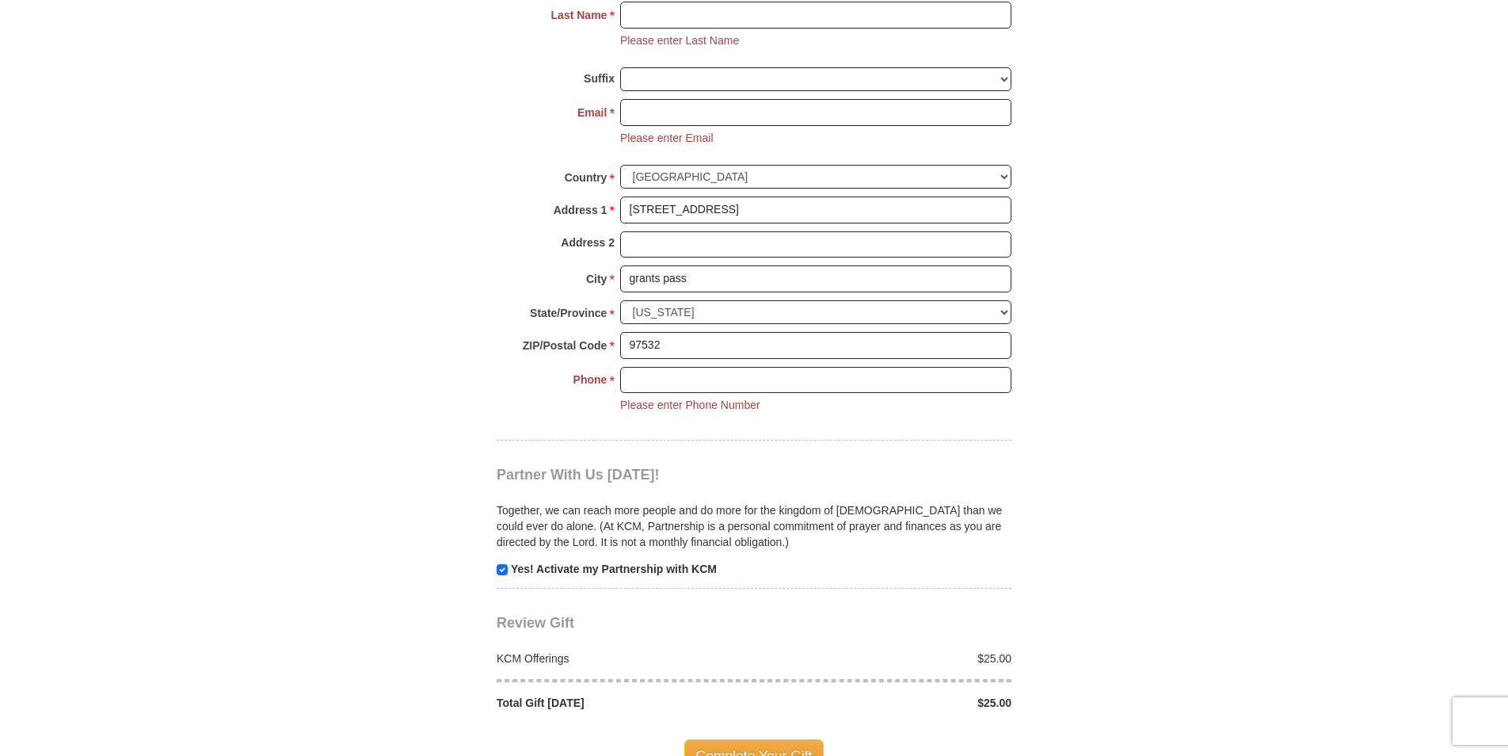
scroll to position [1218, 0]
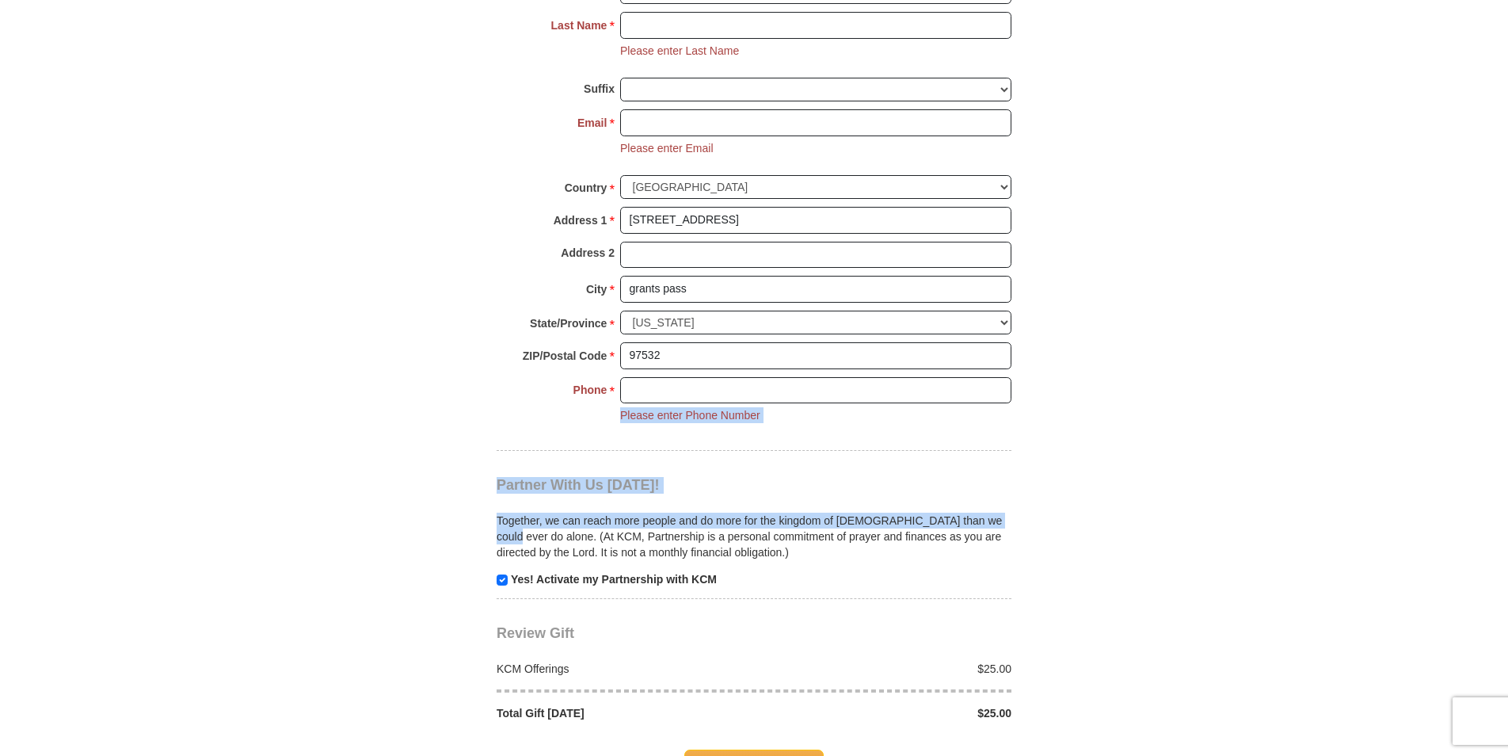
drag, startPoint x: 1506, startPoint y: 418, endPoint x: 1512, endPoint y: 501, distance: 82.6
click at [1507, 501] on html "Sign In Already have an account? Sign in for faster giving. Don't have an accou…" at bounding box center [754, 345] width 1508 height 3127
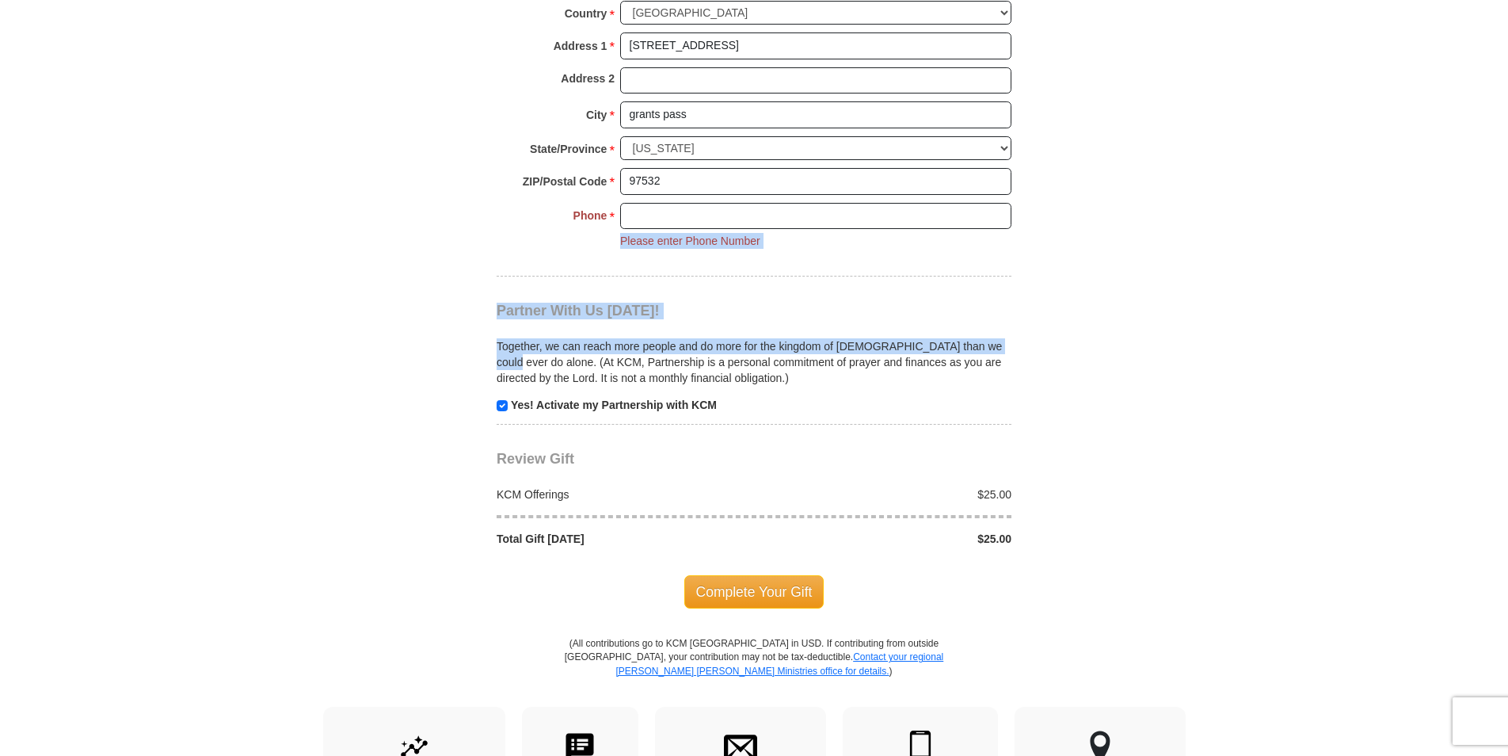
scroll to position [1464, 0]
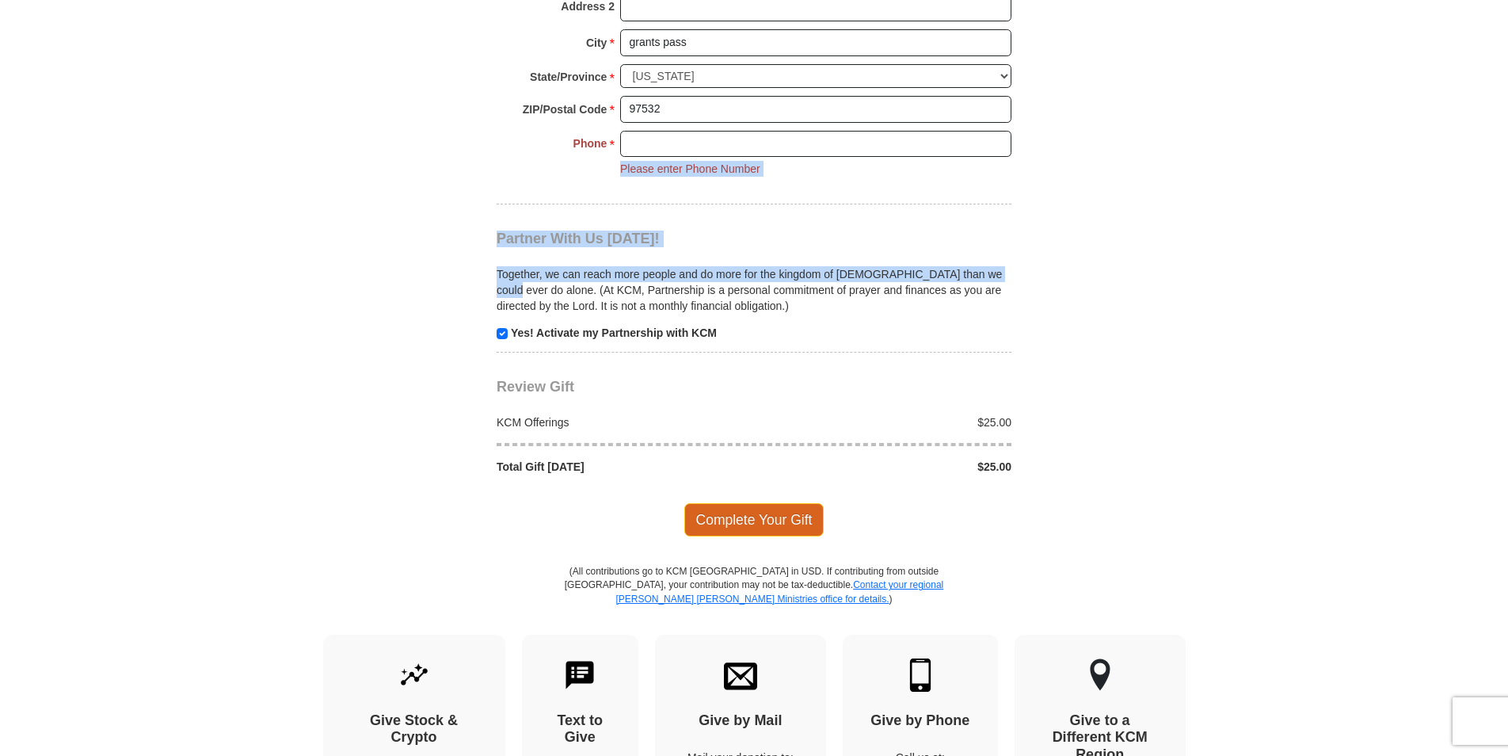
click at [813, 521] on span "Complete Your Gift" at bounding box center [754, 519] width 140 height 33
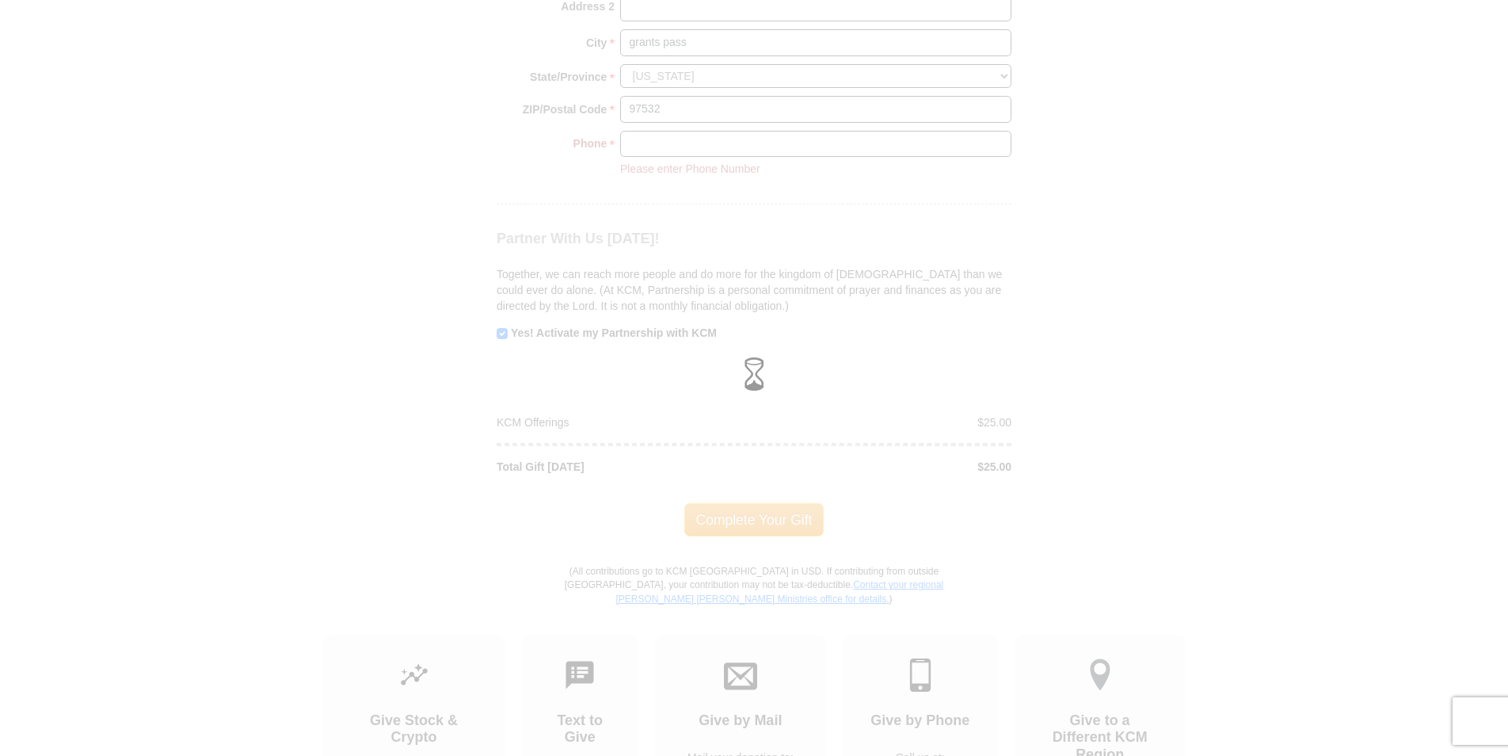
click at [873, 569] on p "(All contributions go to KCM [GEOGRAPHIC_DATA] in USD. If contributing from out…" at bounding box center [754, 599] width 380 height 69
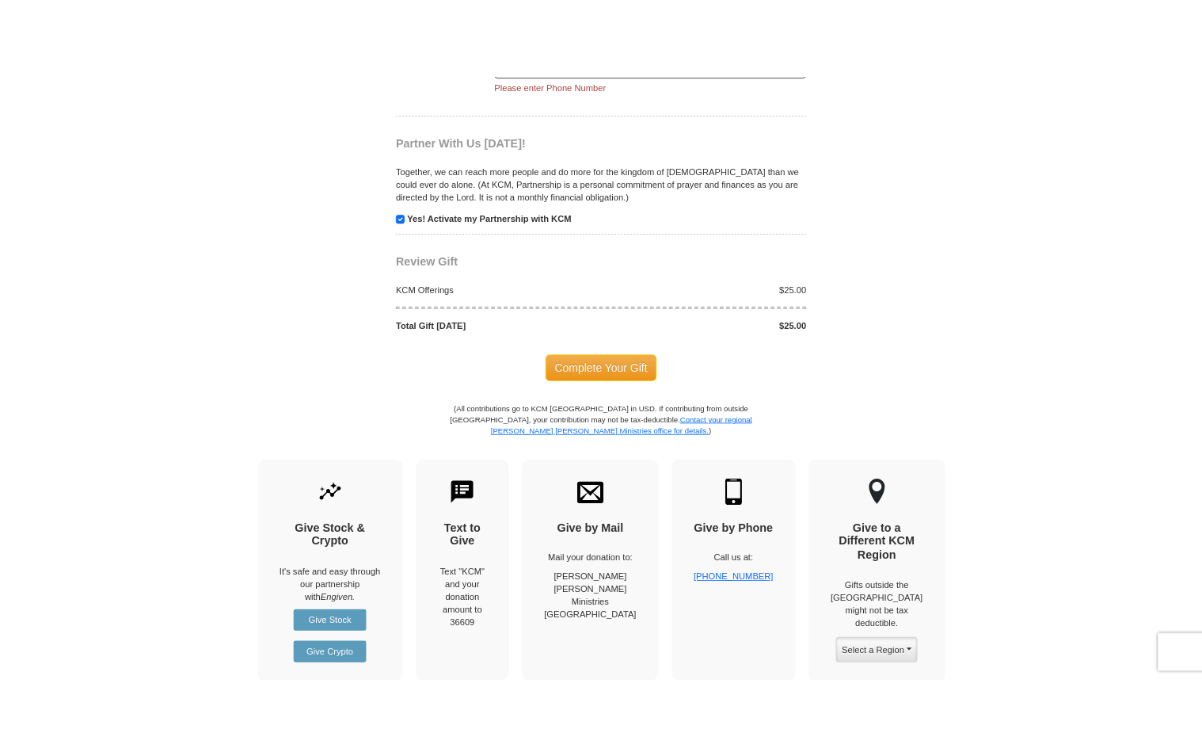
scroll to position [1632, 0]
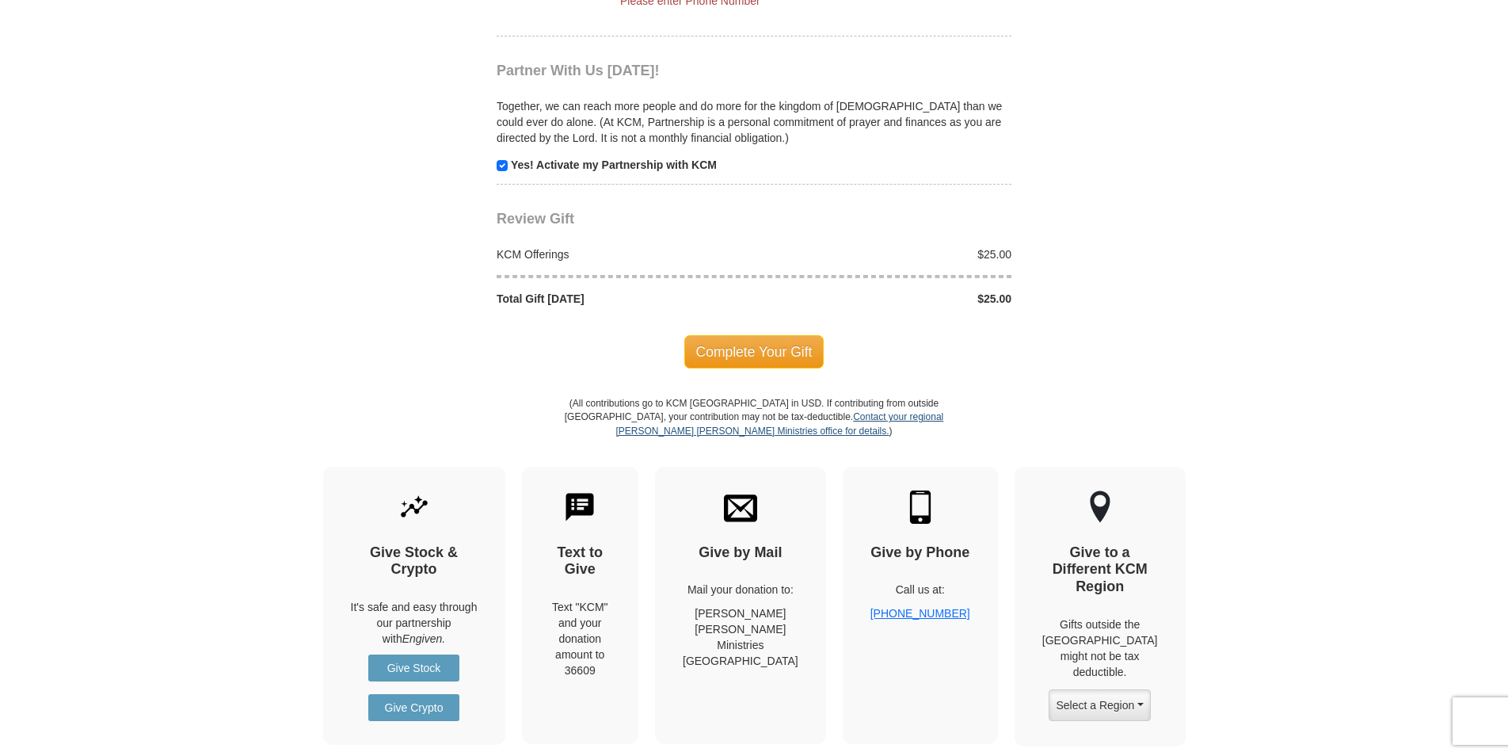
click at [776, 434] on link "Contact your regional [PERSON_NAME] [PERSON_NAME] Ministries office for details." at bounding box center [779, 423] width 328 height 25
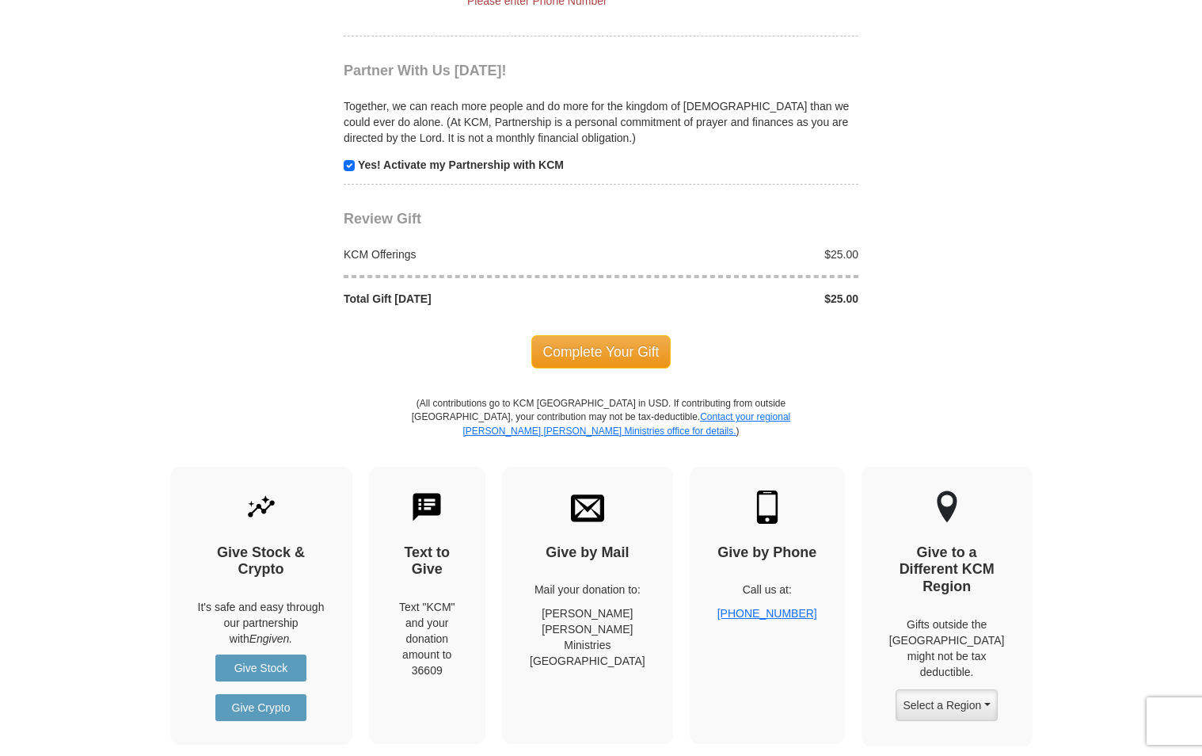
click at [604, 501] on img at bounding box center [587, 506] width 33 height 33
click at [604, 519] on img at bounding box center [587, 506] width 33 height 33
click at [417, 510] on div "Text to Give Text "KCM" and your donation amount to 36609" at bounding box center [427, 604] width 117 height 277
drag, startPoint x: 264, startPoint y: 703, endPoint x: 289, endPoint y: 698, distance: 25.9
click at [264, 703] on link "Give Crypto" at bounding box center [260, 707] width 91 height 27
